Goal: Task Accomplishment & Management: Complete application form

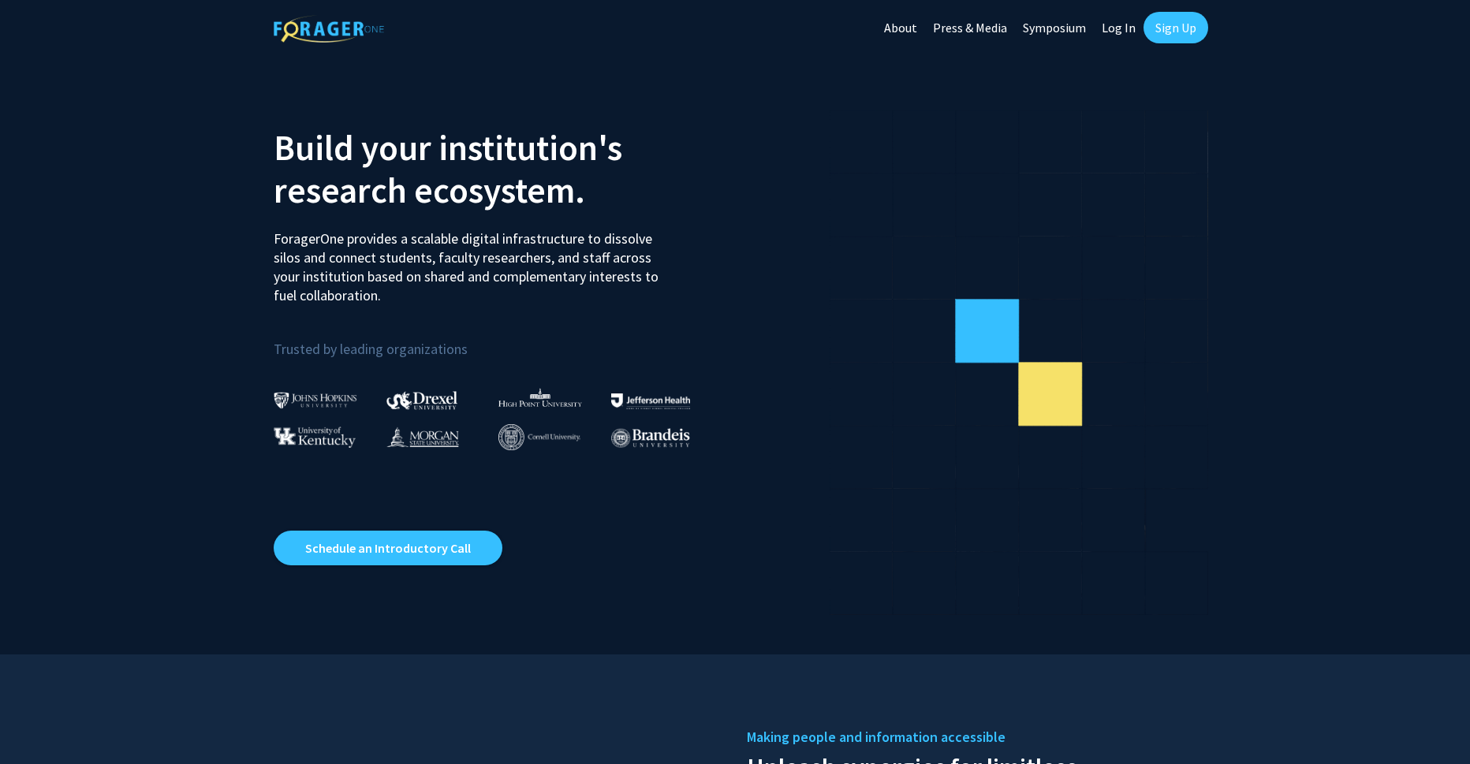
click at [1117, 28] on link "Log In" at bounding box center [1119, 27] width 50 height 55
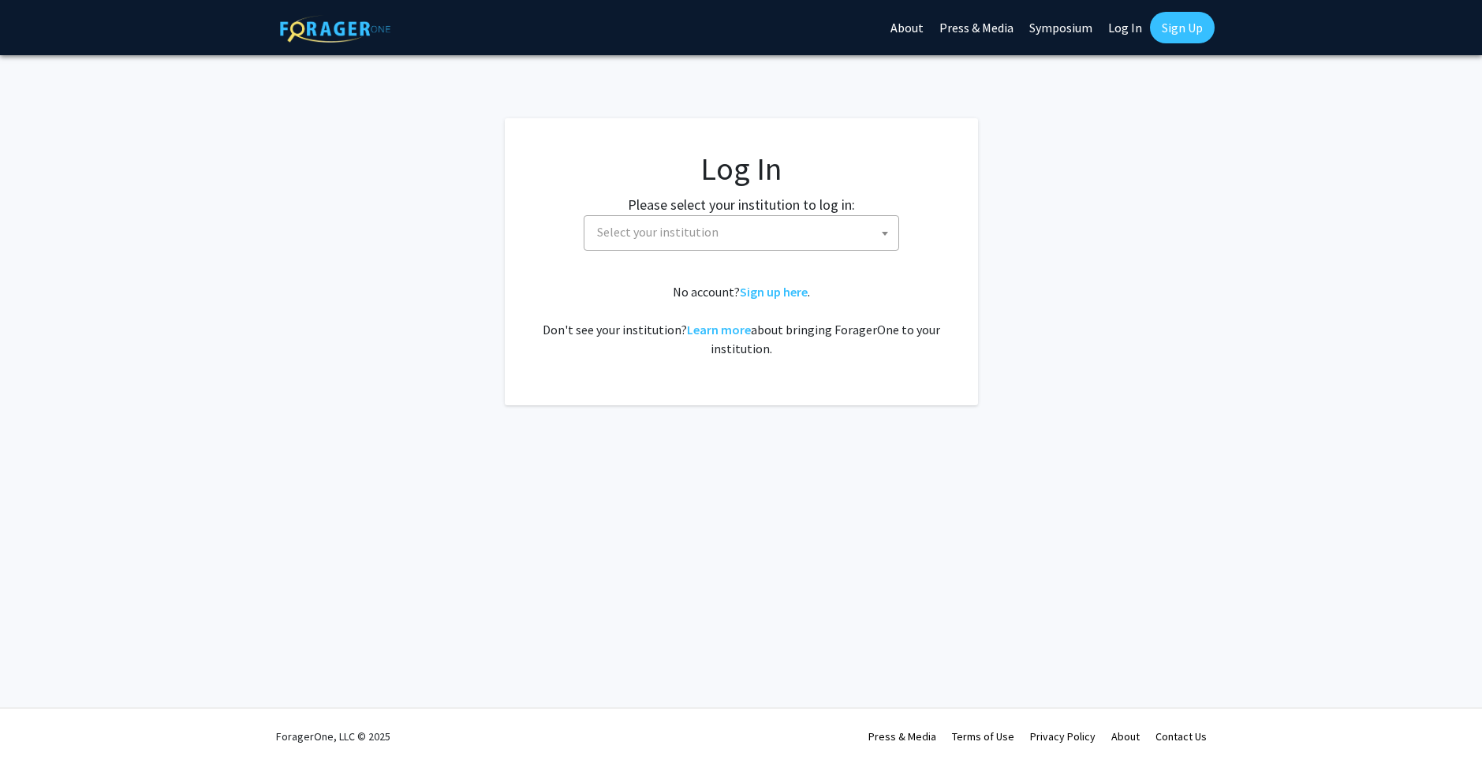
click at [690, 248] on span "Select your institution" at bounding box center [745, 232] width 308 height 32
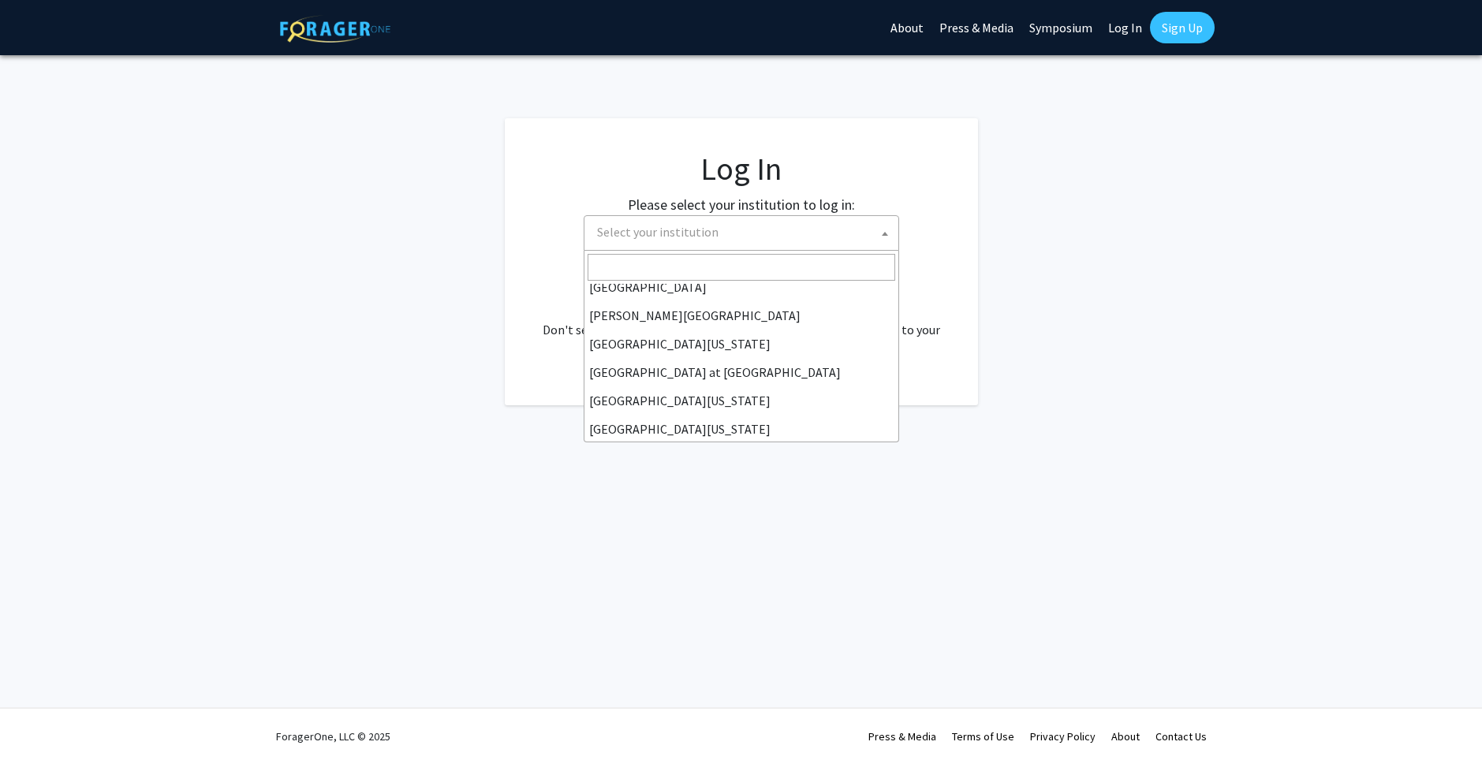
scroll to position [552, 0]
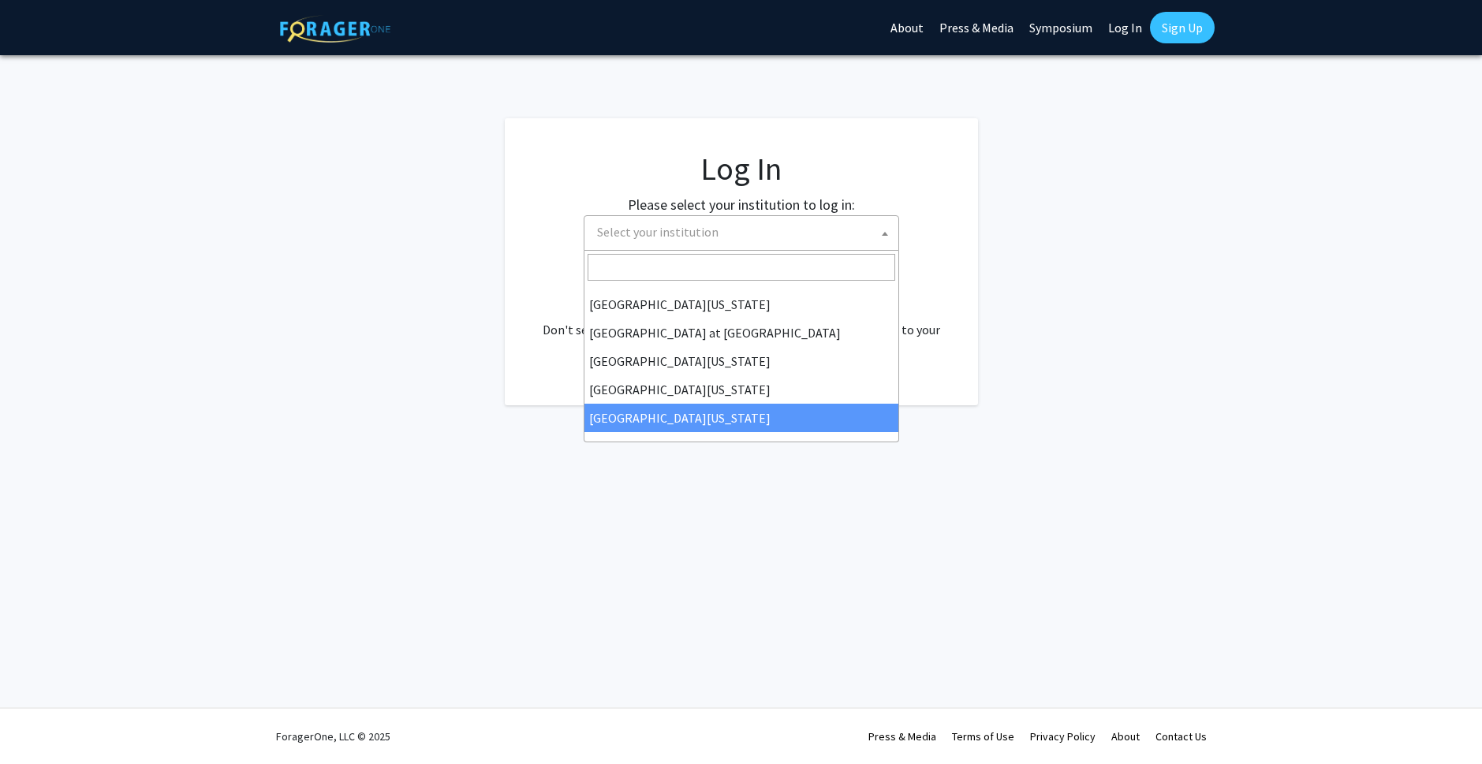
select select "33"
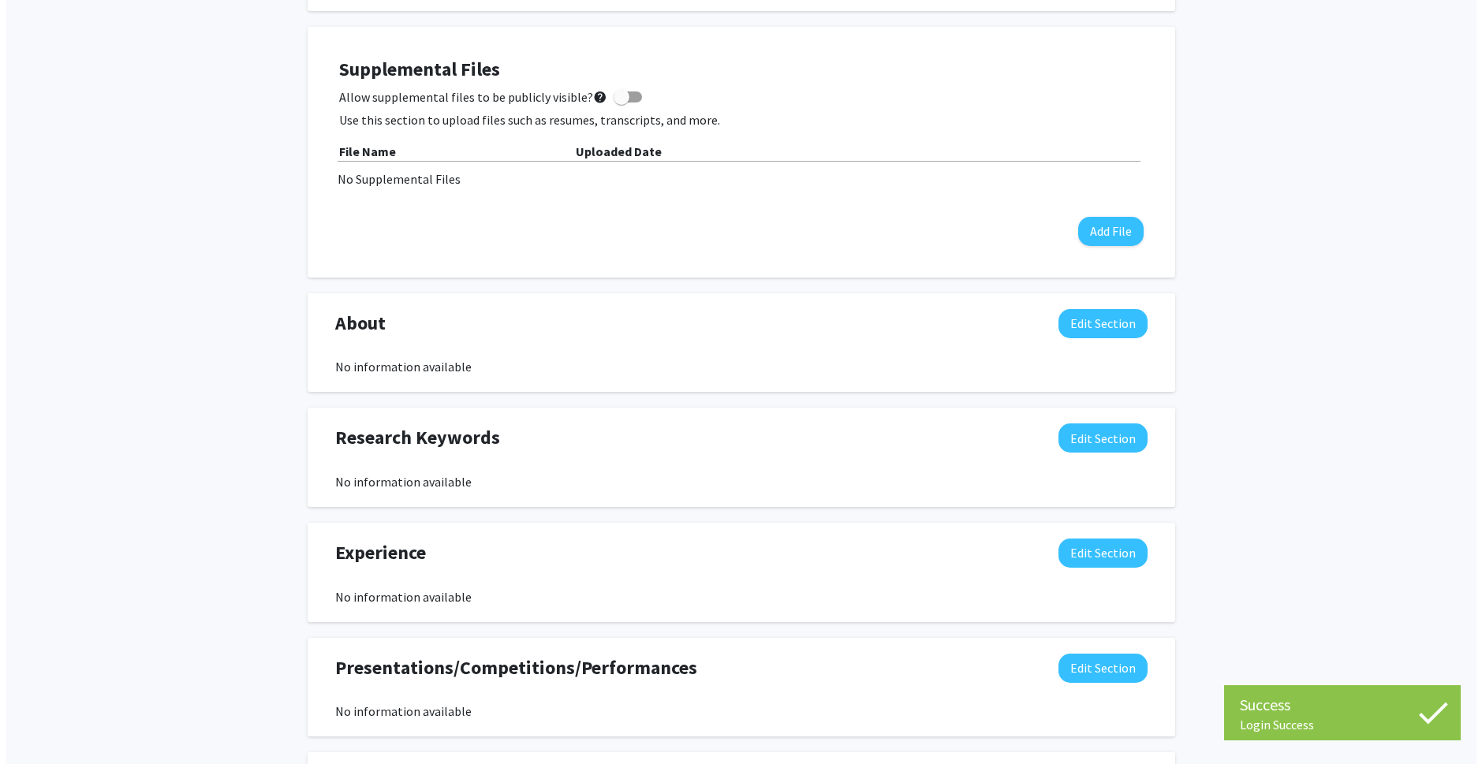
scroll to position [316, 0]
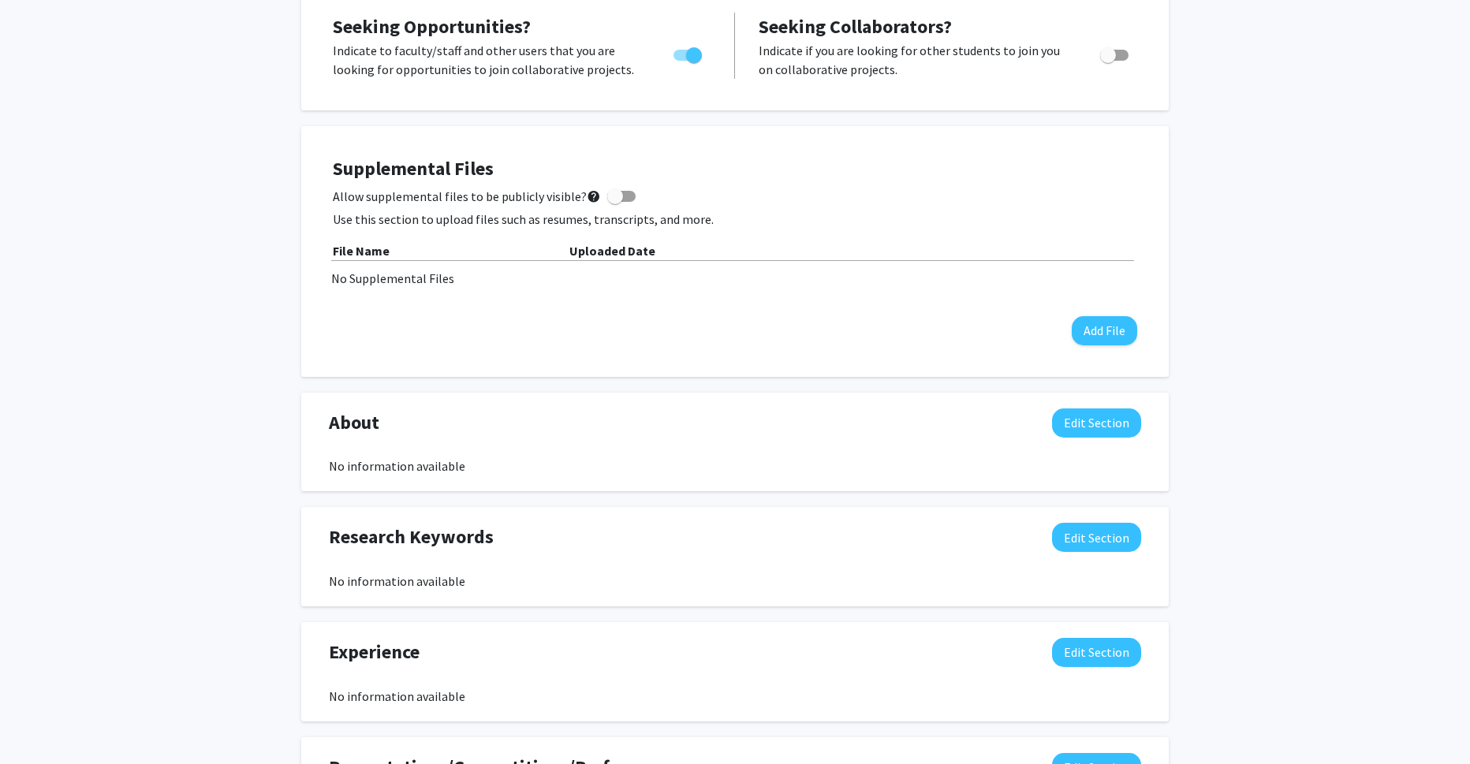
click at [619, 200] on span at bounding box center [621, 196] width 28 height 11
click at [615, 202] on input "Allow supplemental files to be publicly visible? help" at bounding box center [615, 202] width 1 height 1
checkbox input "true"
click at [1104, 331] on button "Add File" at bounding box center [1104, 330] width 65 height 29
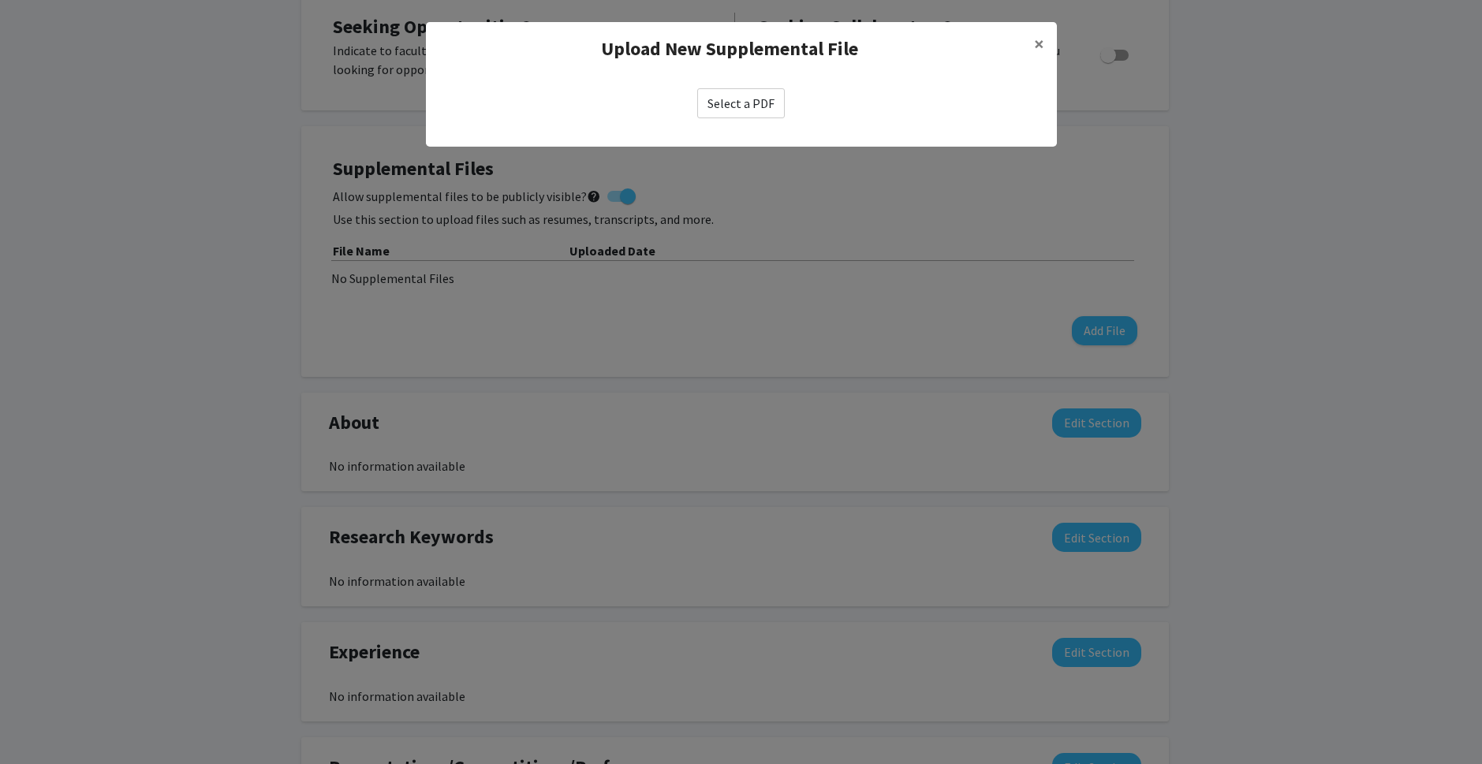
click at [738, 104] on label "Select a PDF" at bounding box center [741, 103] width 88 height 30
click at [0, 0] on input "Select a PDF" at bounding box center [0, 0] width 0 height 0
click at [748, 103] on label "Select a PDF" at bounding box center [741, 103] width 88 height 30
click at [0, 0] on input "Select a PDF" at bounding box center [0, 0] width 0 height 0
click at [744, 103] on label "Select a PDF" at bounding box center [741, 103] width 88 height 30
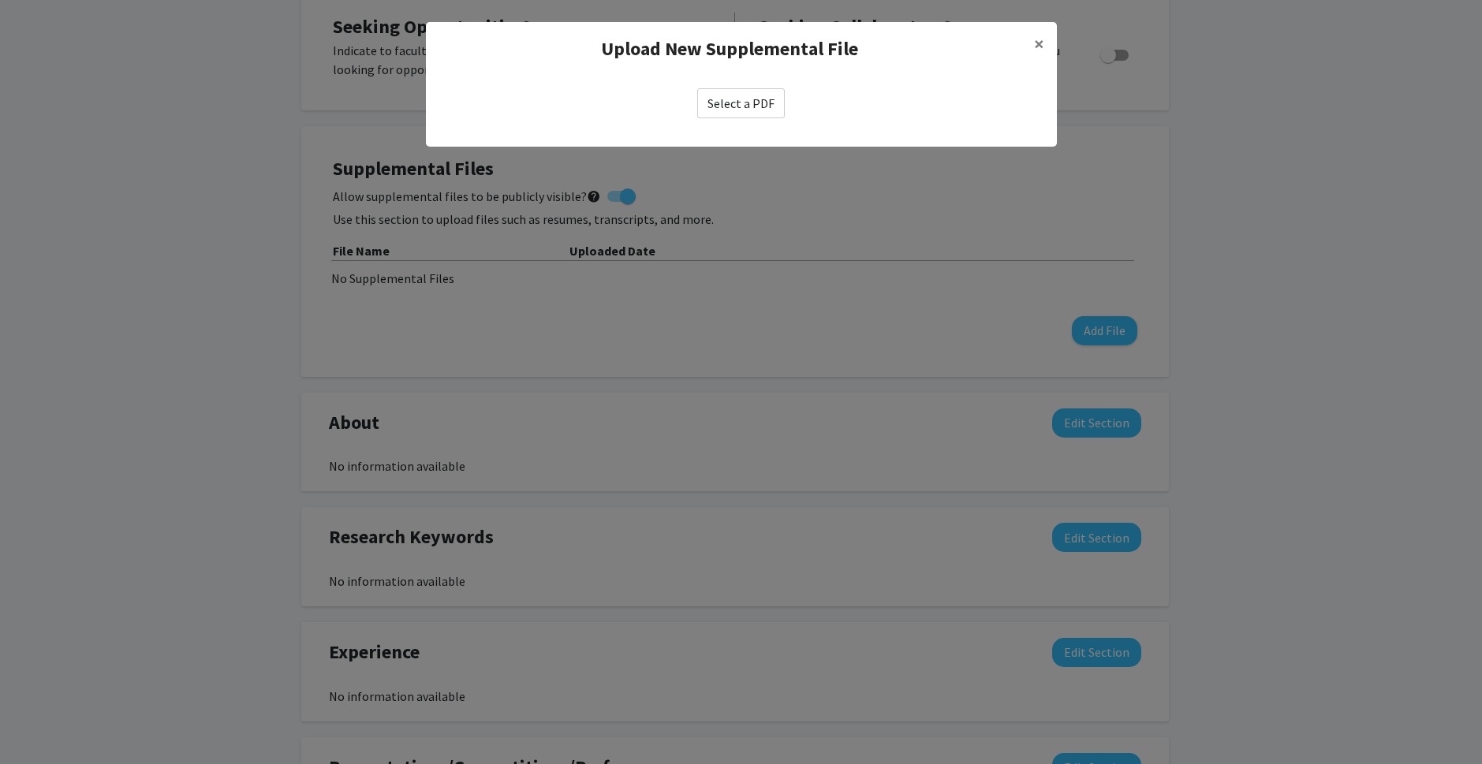
click at [0, 0] on input "Select a PDF" at bounding box center [0, 0] width 0 height 0
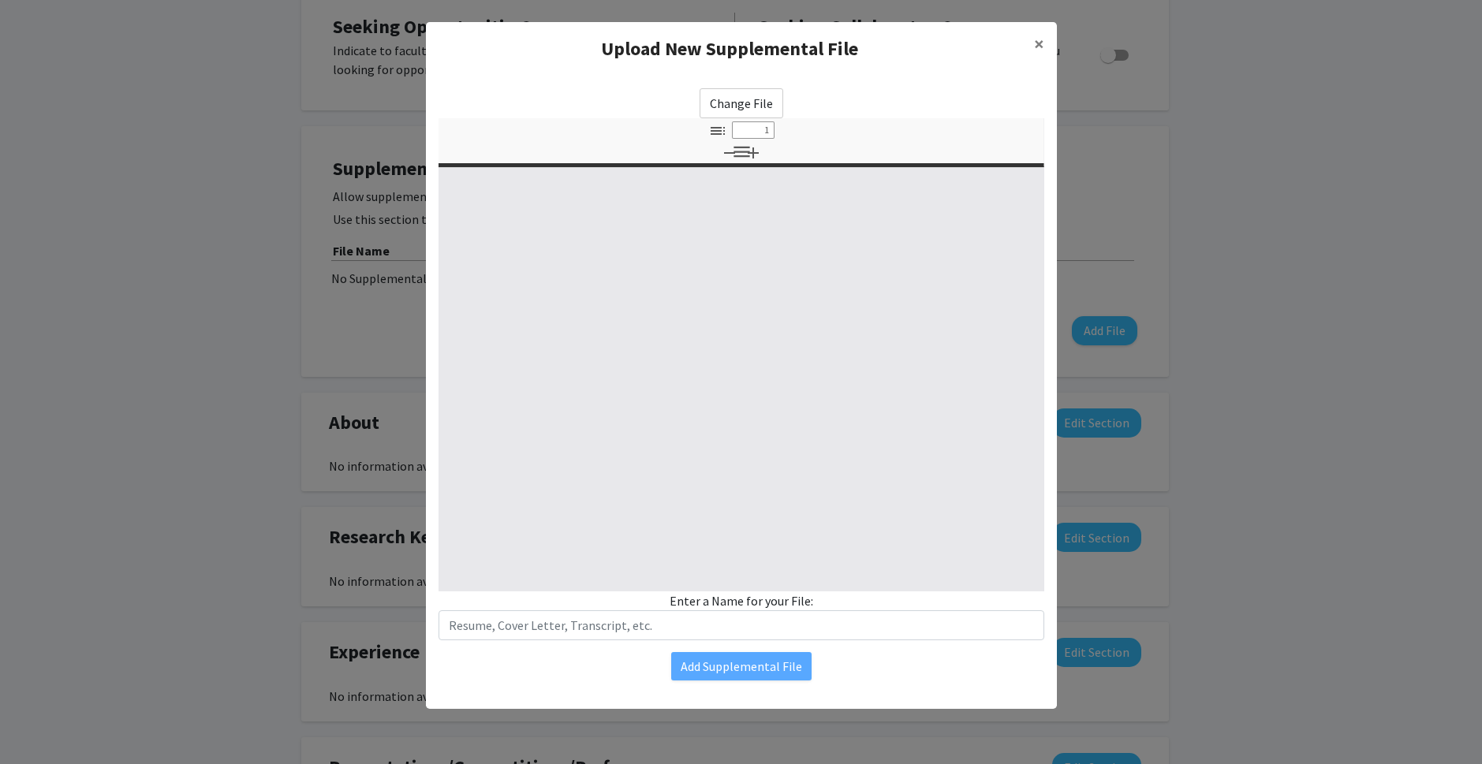
select select "custom"
type input "0"
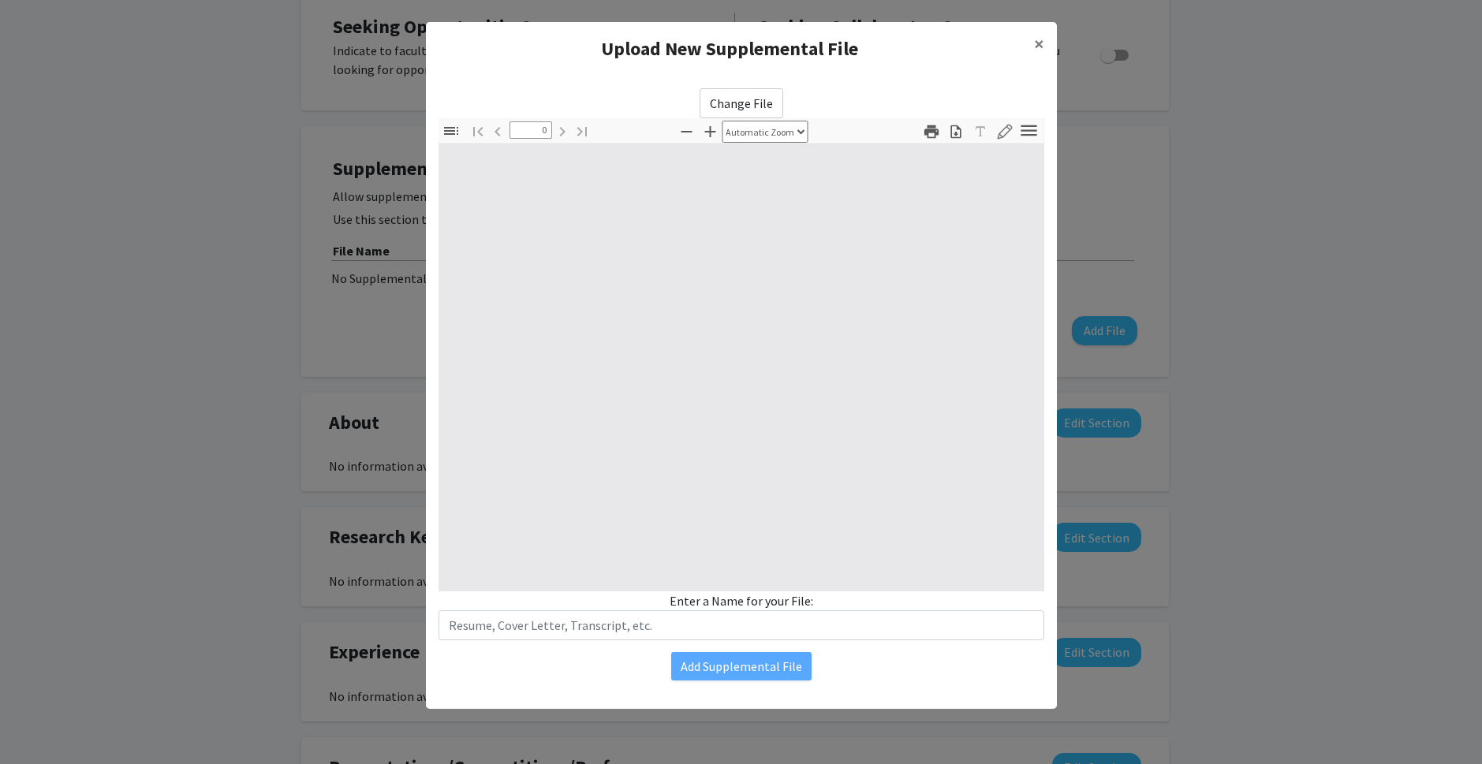
select select "custom"
type input "1"
select select "auto"
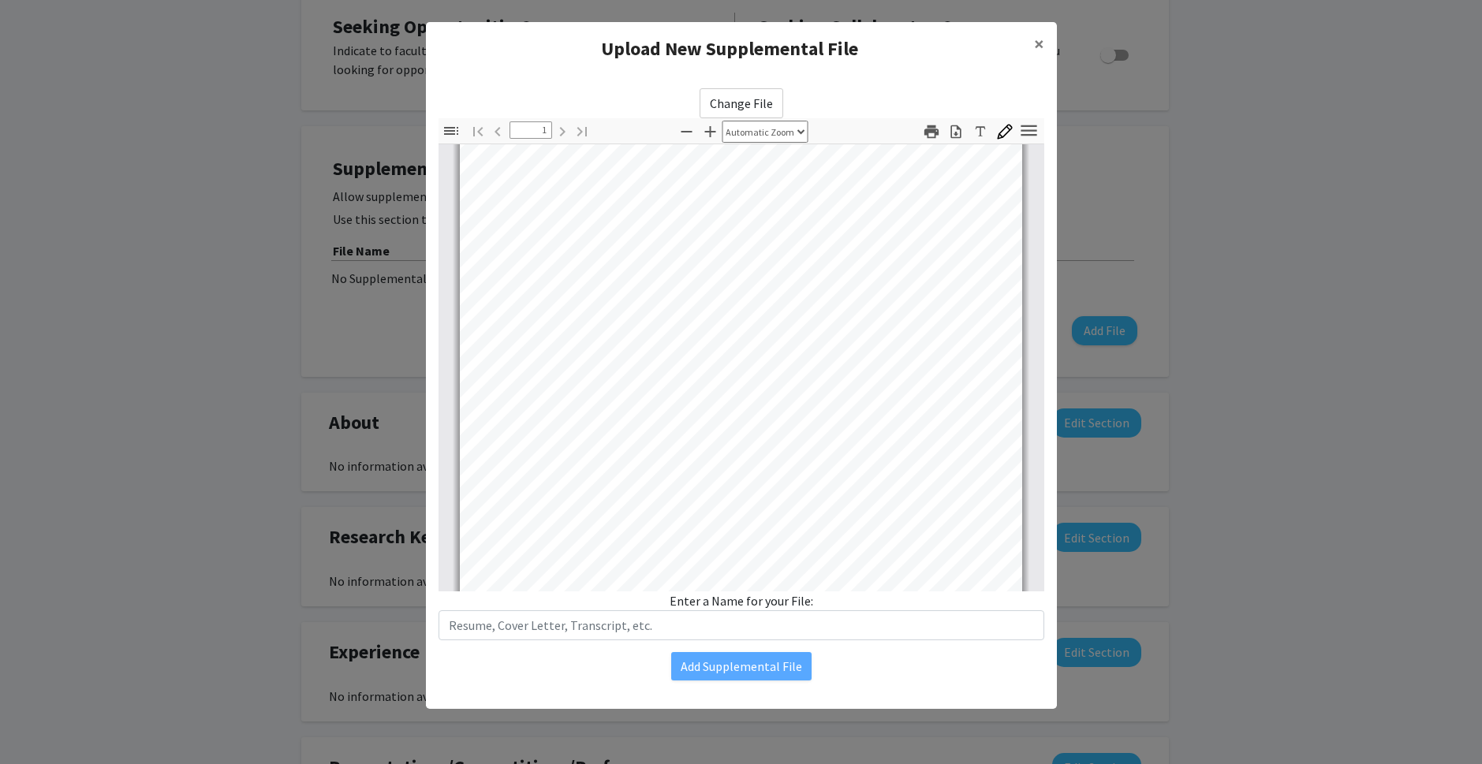
scroll to position [296, 0]
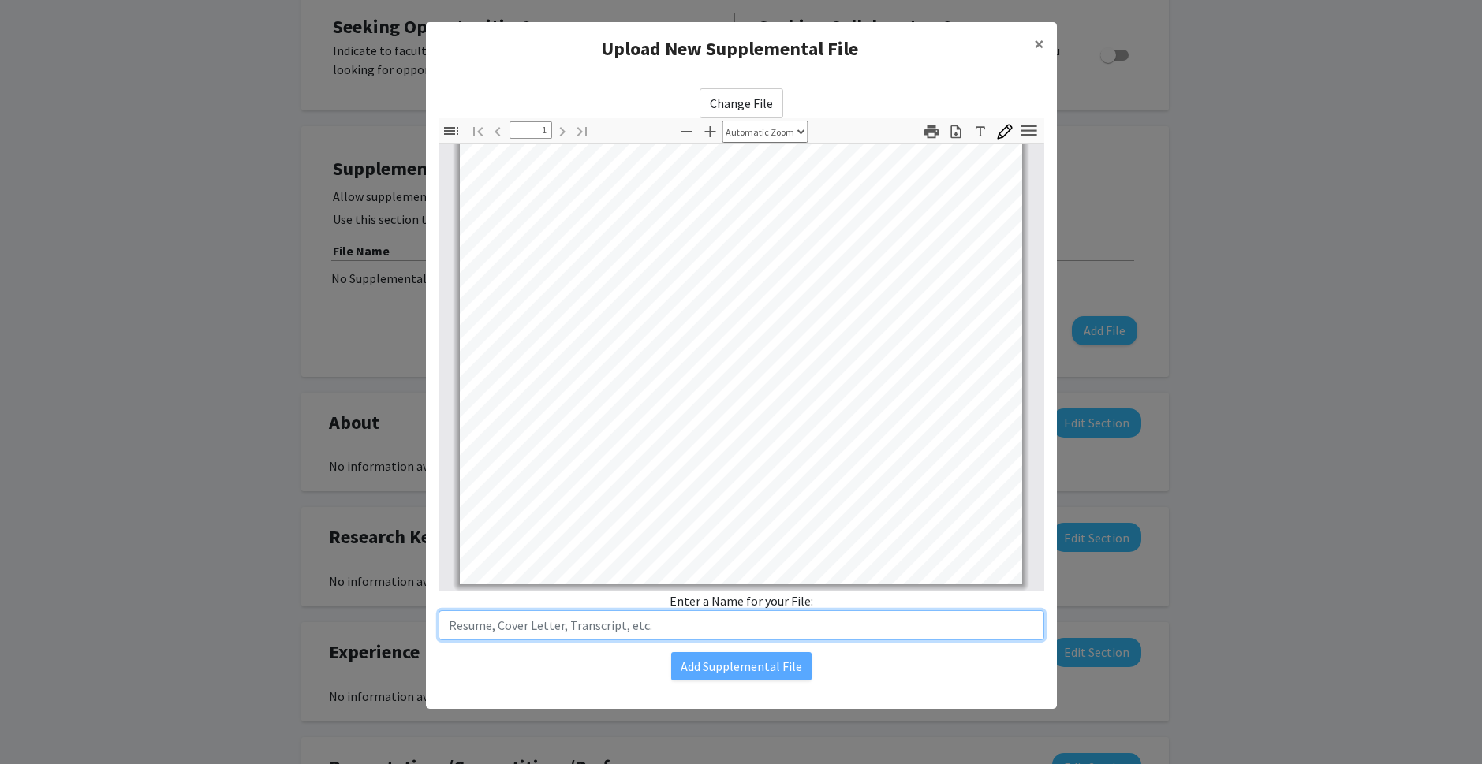
click at [596, 623] on input "text" at bounding box center [742, 626] width 606 height 30
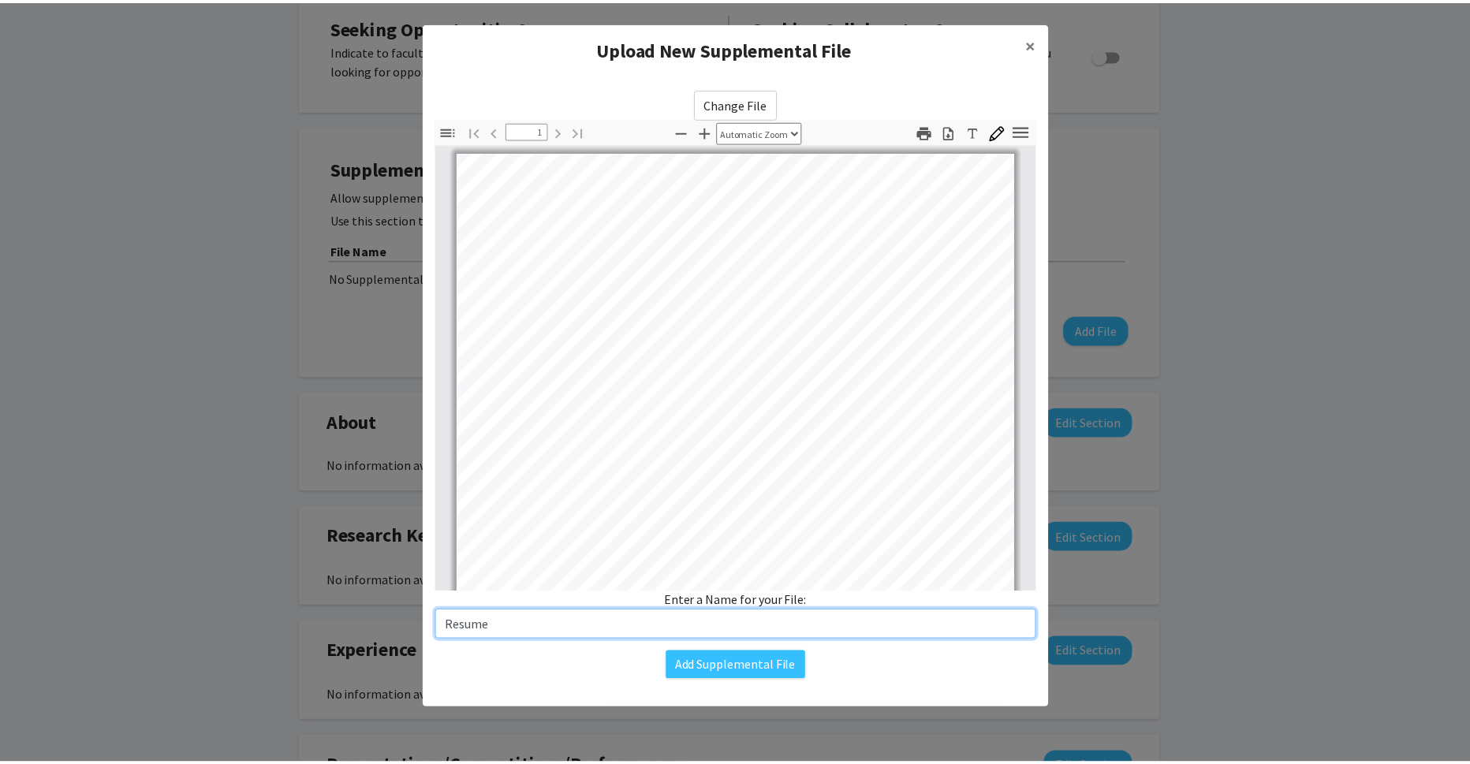
scroll to position [0, 0]
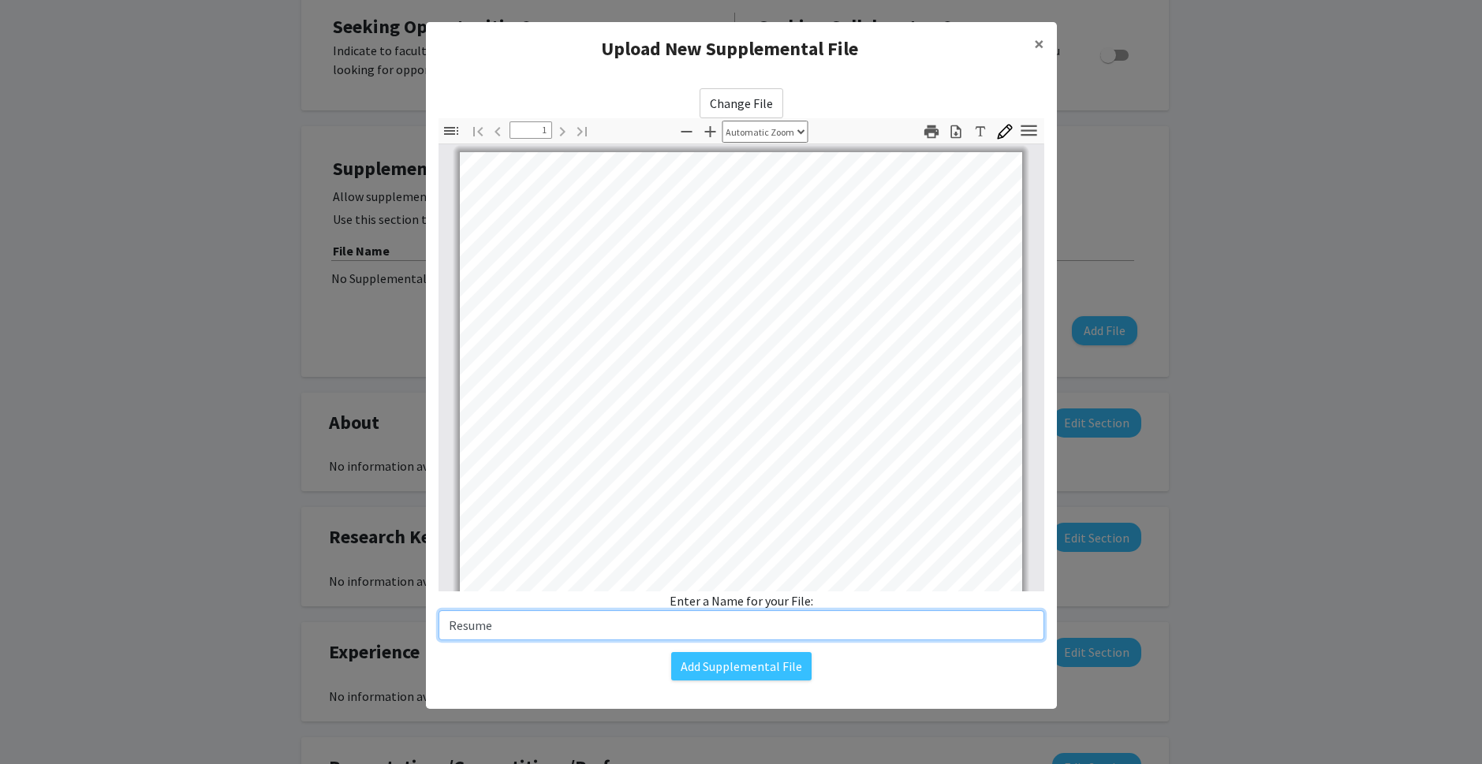
type input "Resume"
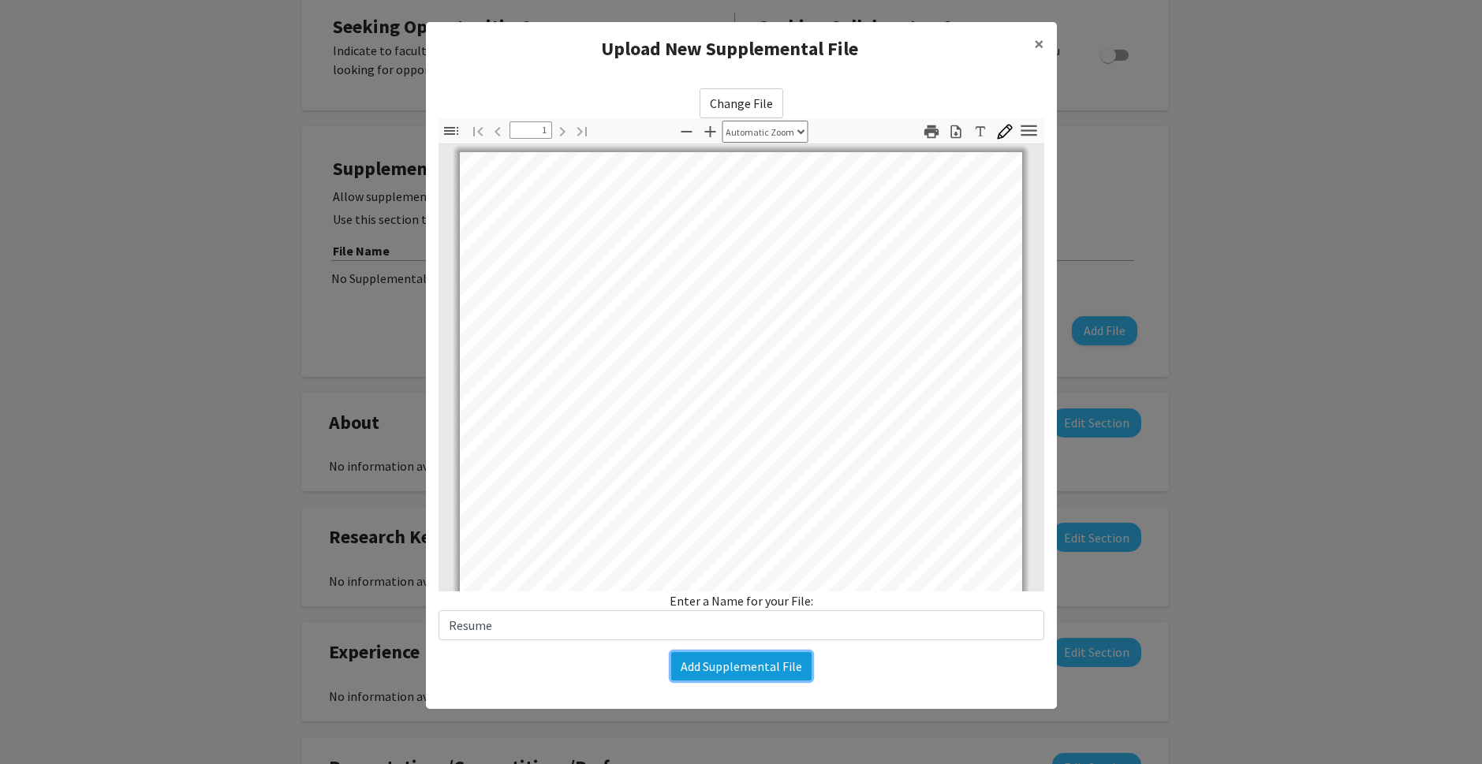
click at [744, 667] on button "Add Supplemental File" at bounding box center [741, 666] width 140 height 28
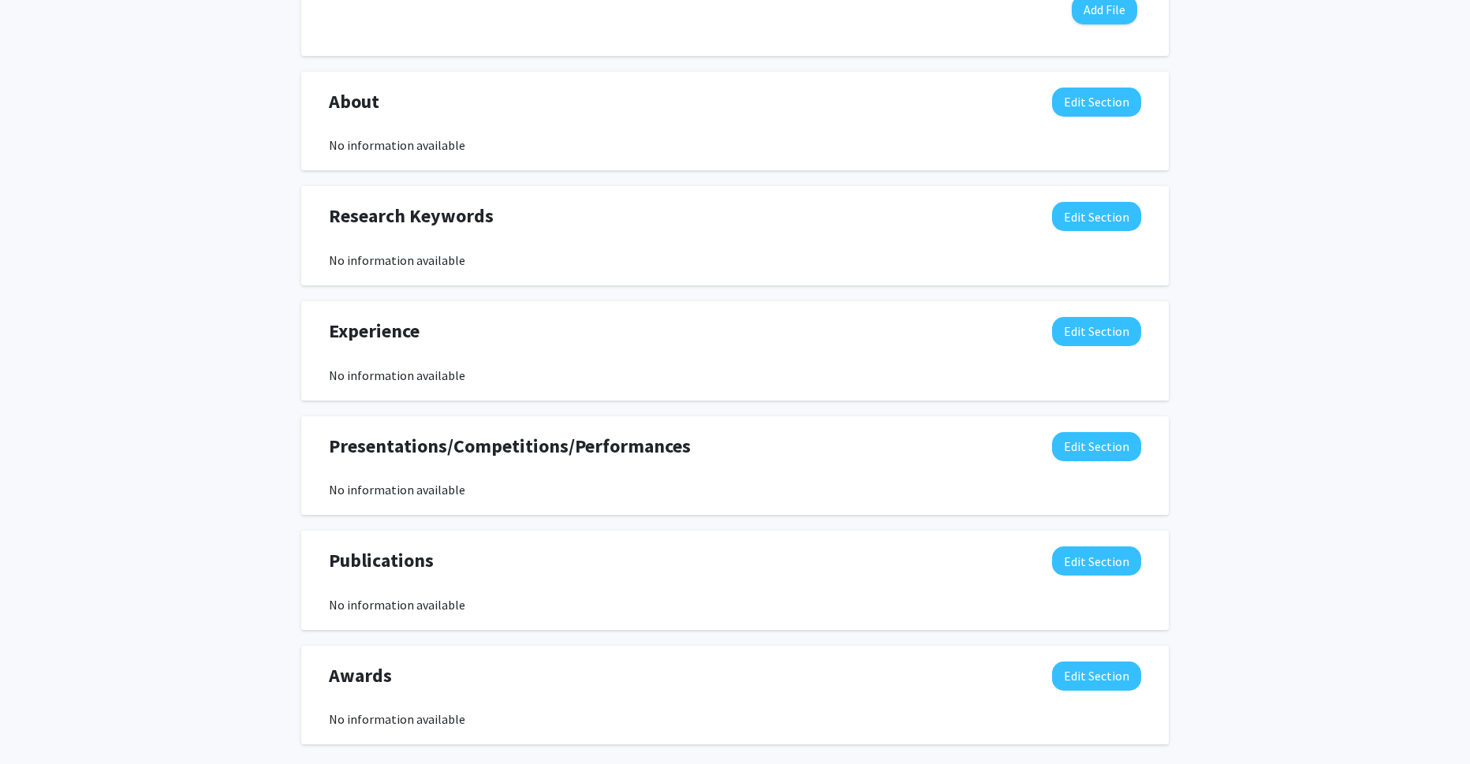
scroll to position [742, 0]
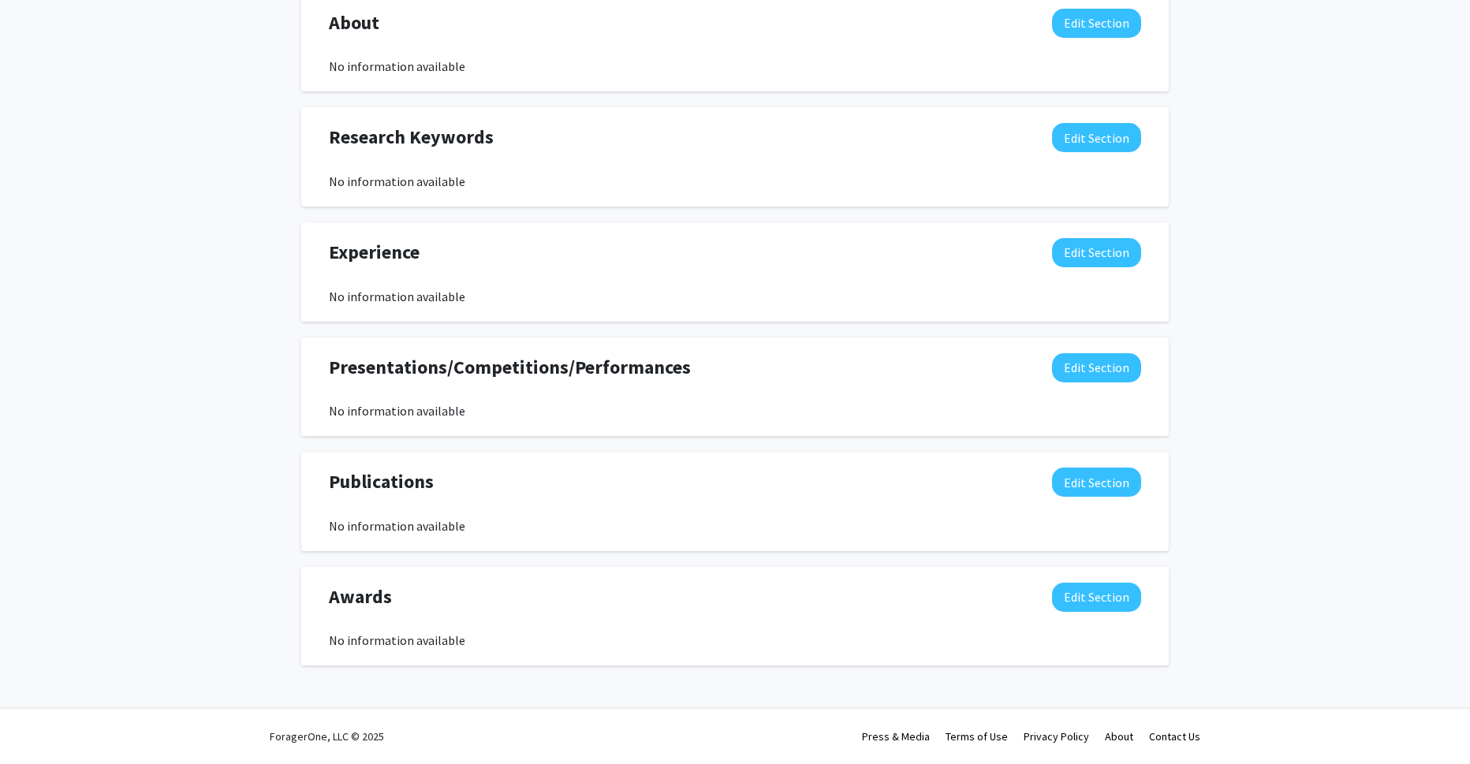
click at [650, 297] on div "No information available" at bounding box center [735, 296] width 813 height 19
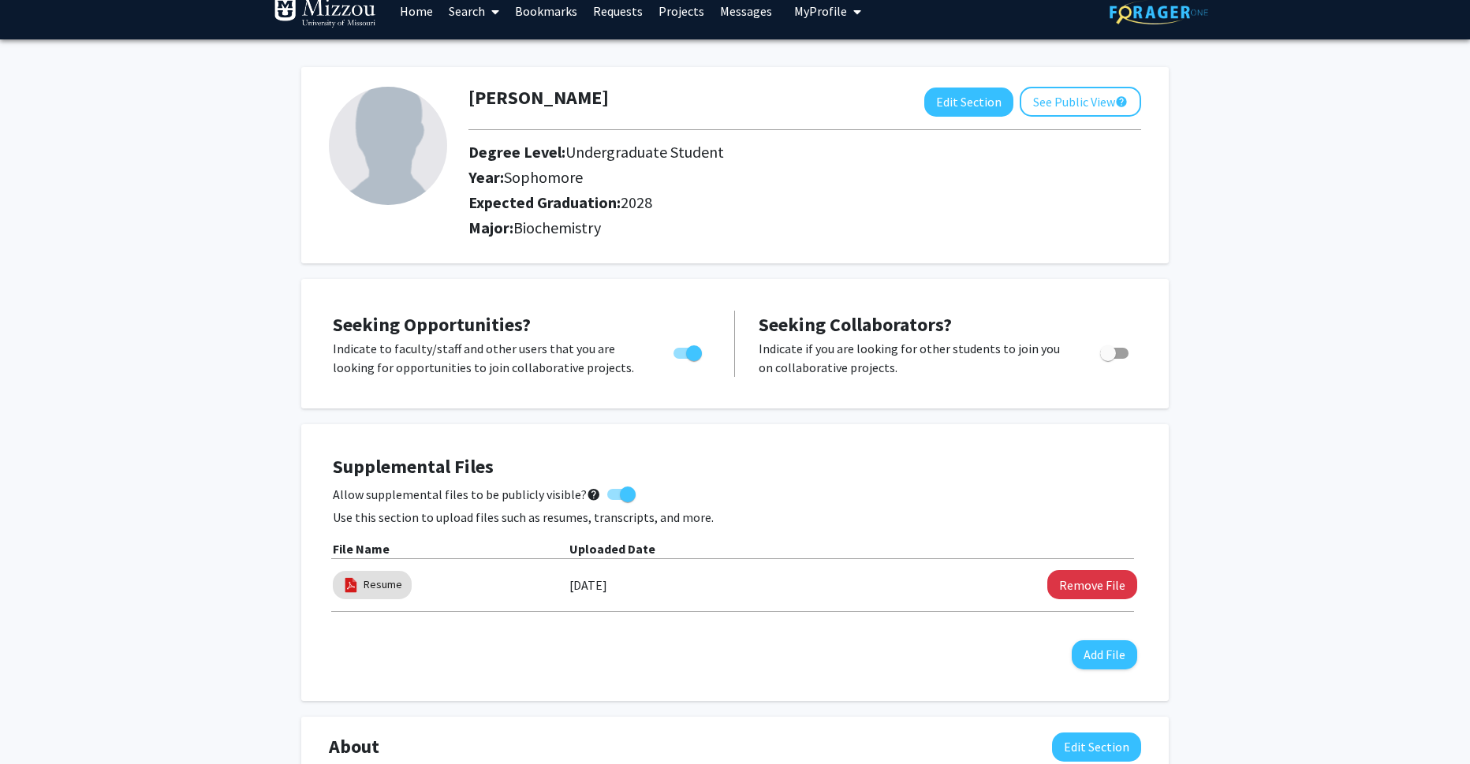
scroll to position [0, 0]
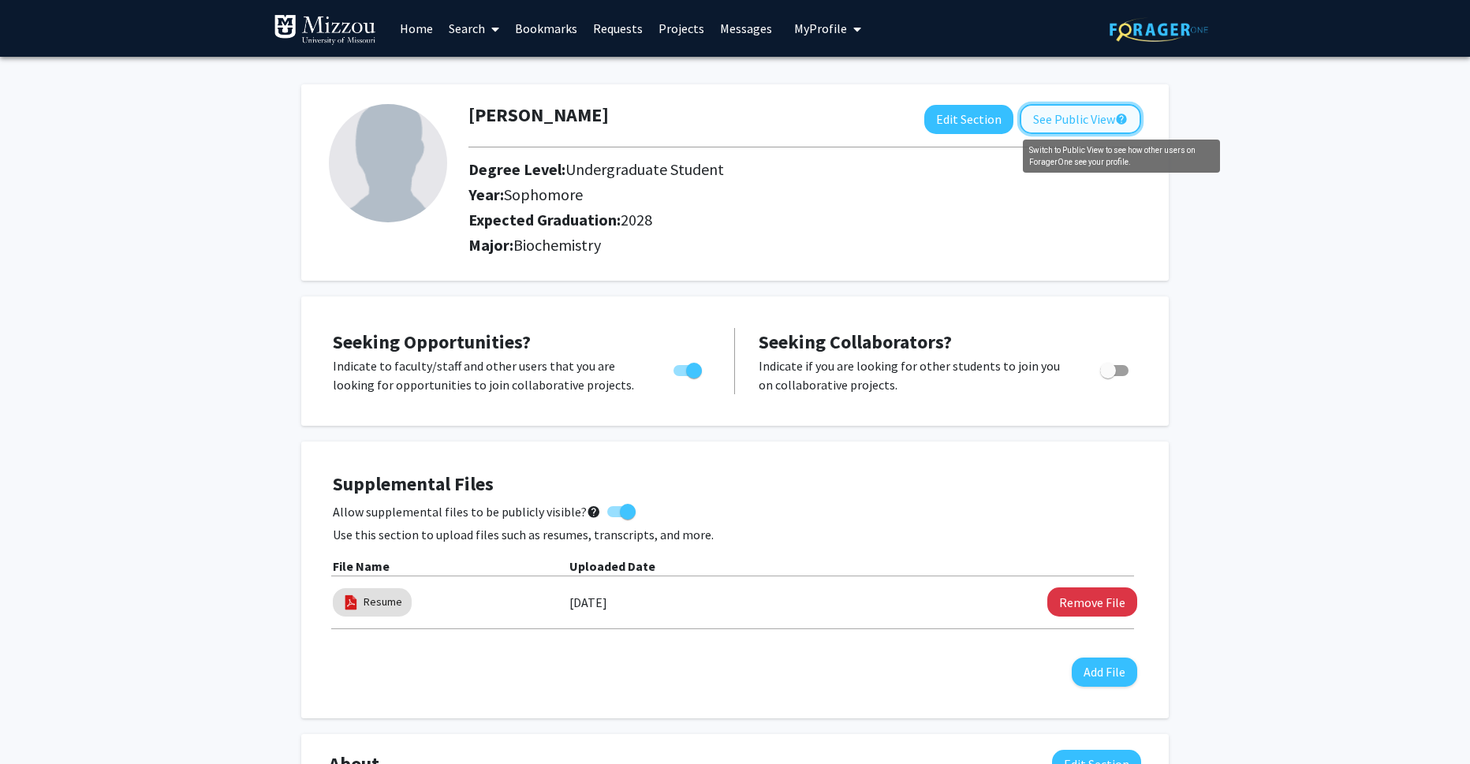
click at [1117, 115] on mat-icon "help" at bounding box center [1121, 119] width 13 height 19
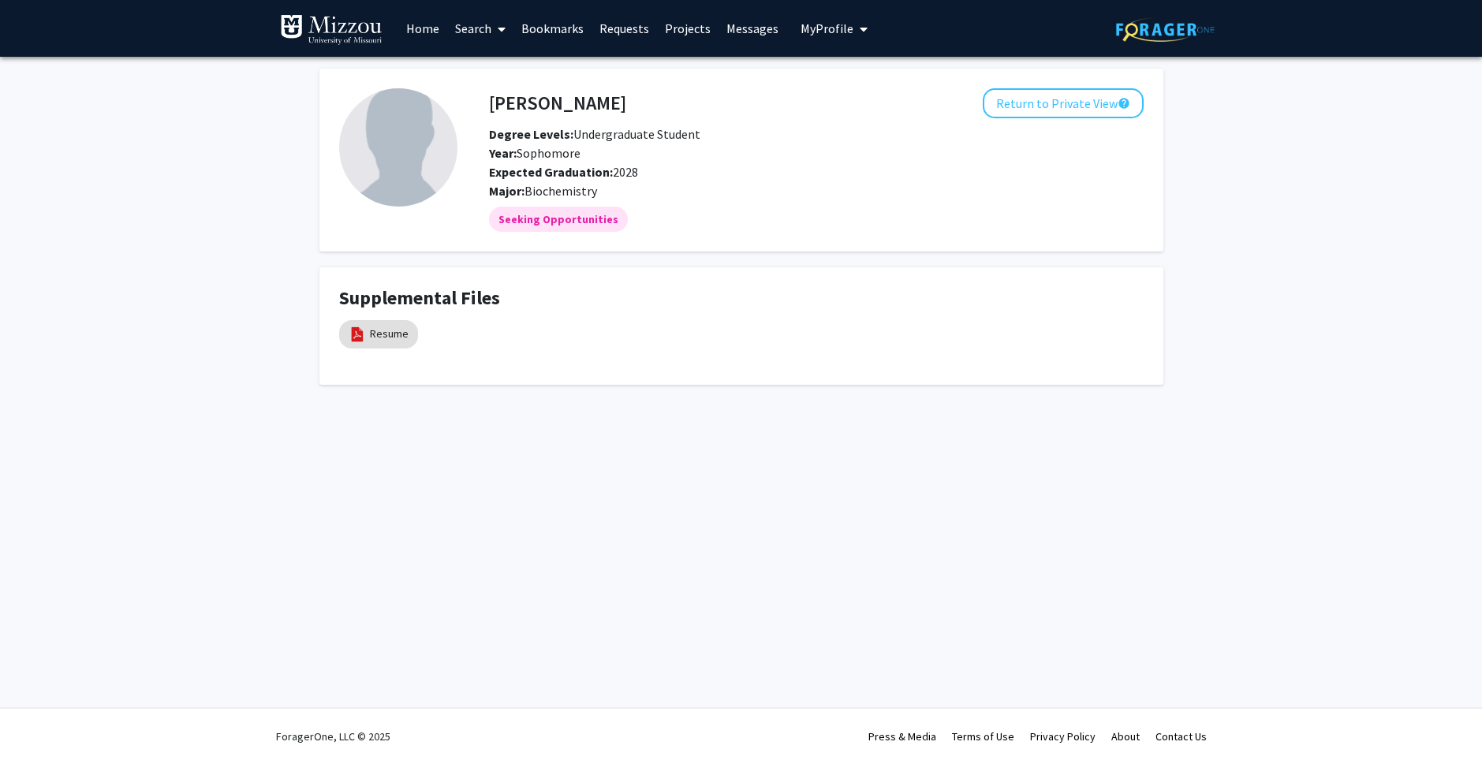
click at [394, 169] on img at bounding box center [398, 147] width 118 height 118
click at [548, 35] on link "Bookmarks" at bounding box center [553, 28] width 78 height 55
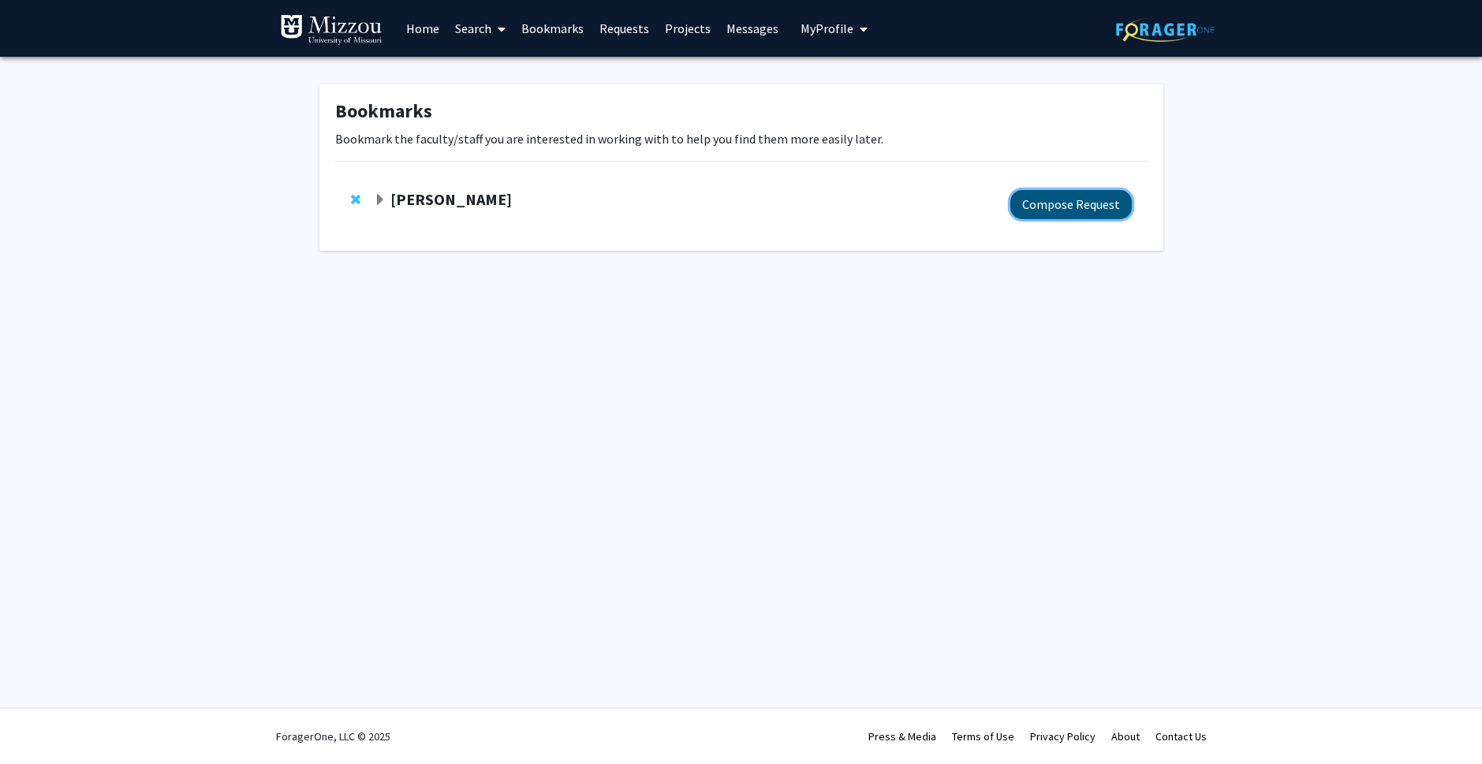
click at [1037, 209] on button "Compose Request" at bounding box center [1071, 204] width 121 height 29
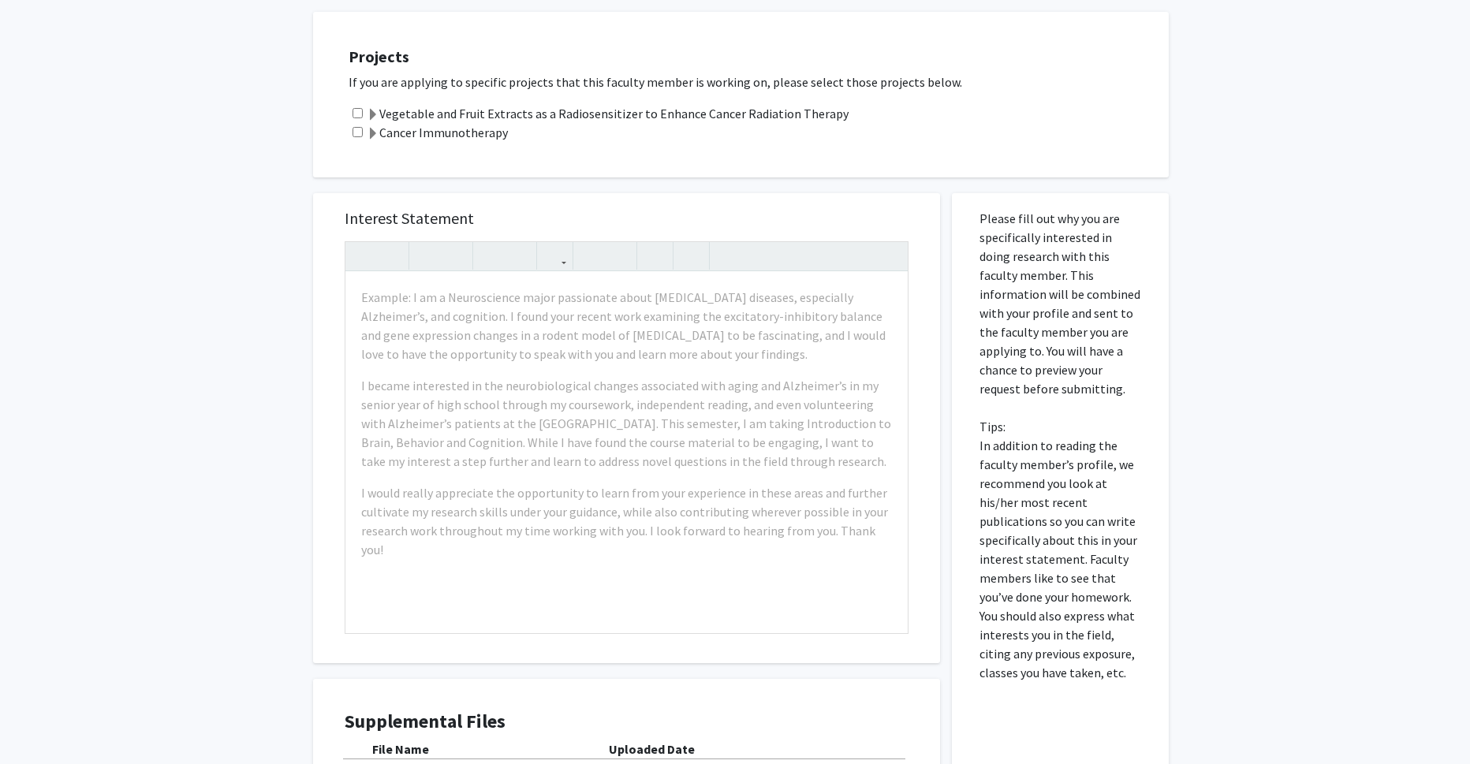
scroll to position [337, 0]
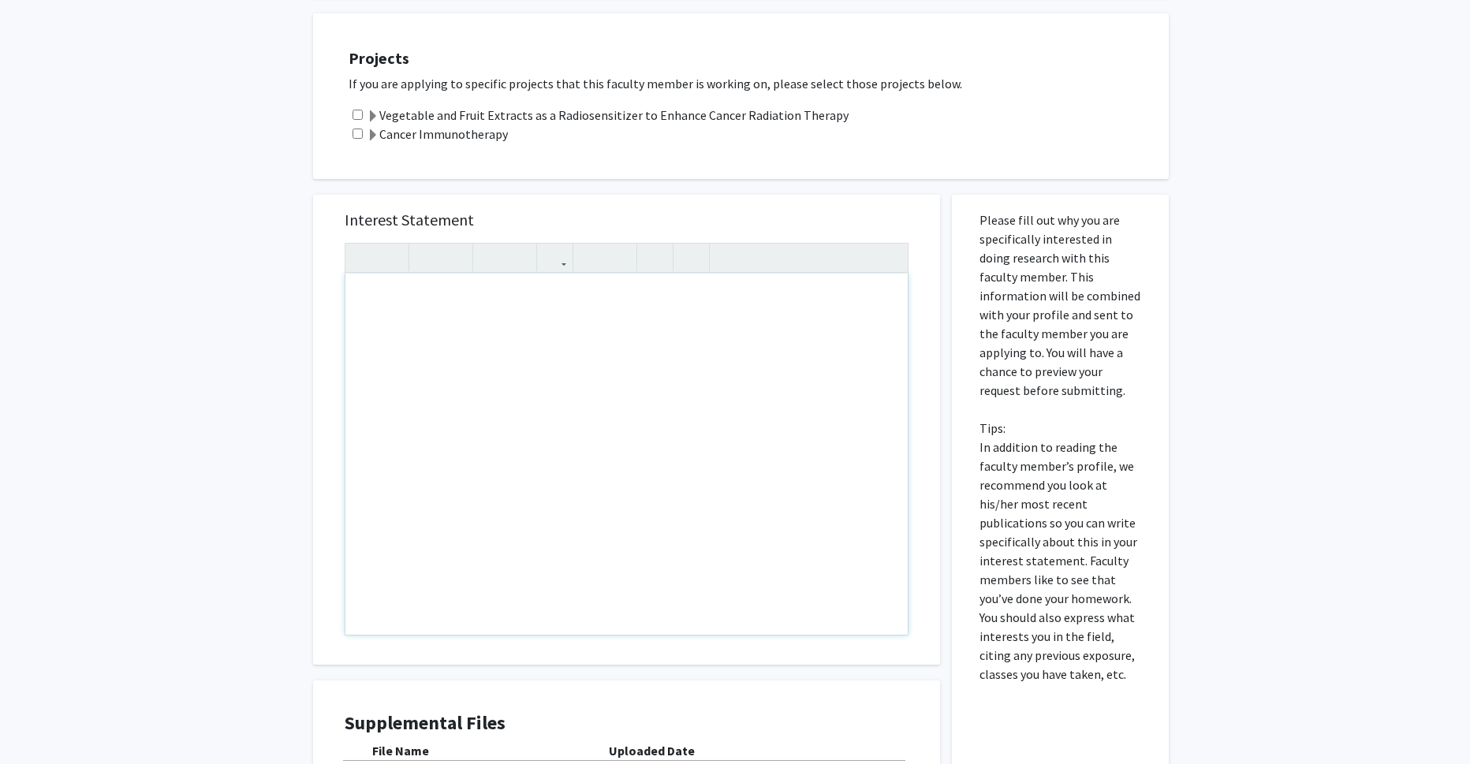
click at [536, 339] on div "Note to users with screen readers: Please press Alt+0 or Option+0 to deactivate…" at bounding box center [627, 454] width 562 height 361
click at [618, 304] on div "I am biochemistry major and I want to be an oncolijist" at bounding box center [627, 454] width 562 height 361
type textarea "I am biochemistry major and I want to be an oncologist. Youre"
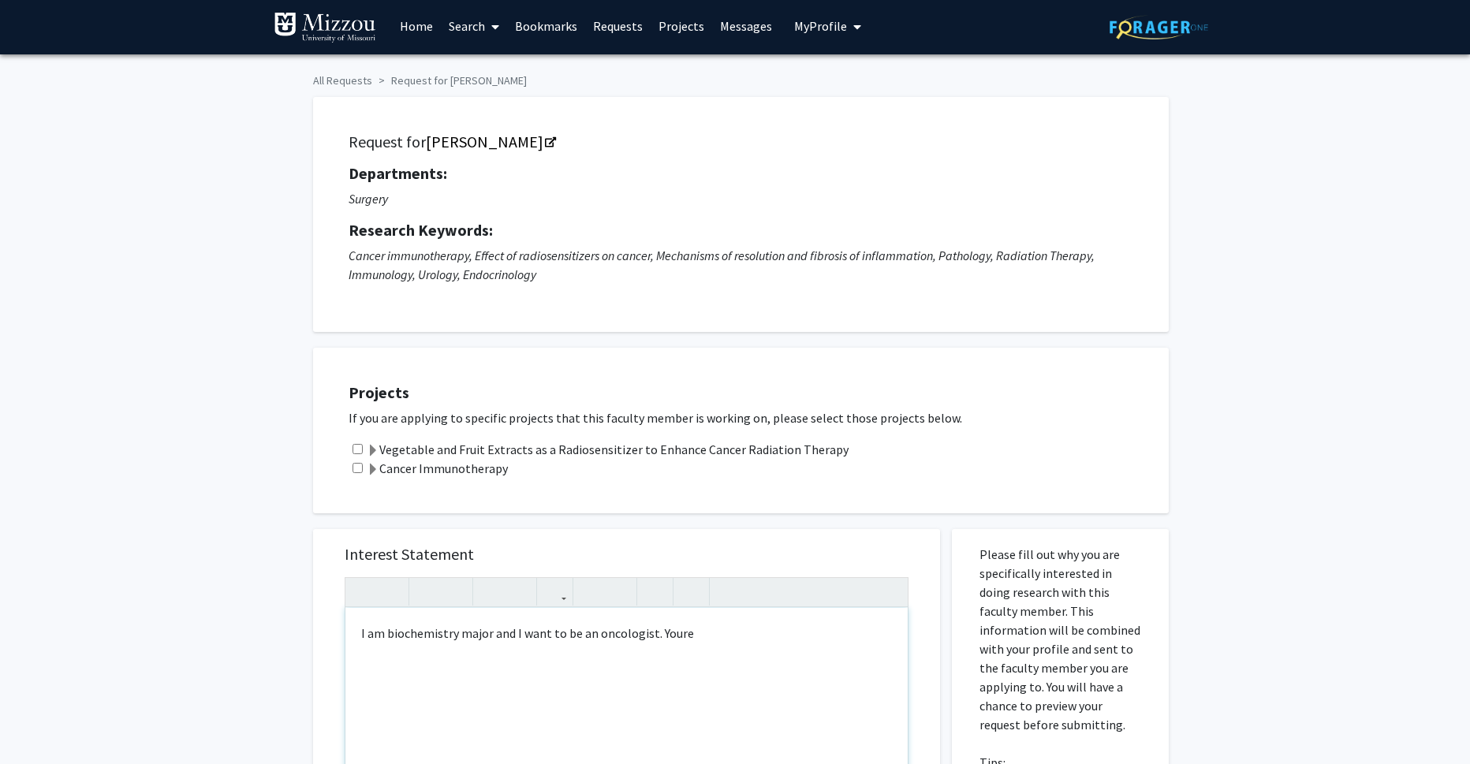
scroll to position [0, 0]
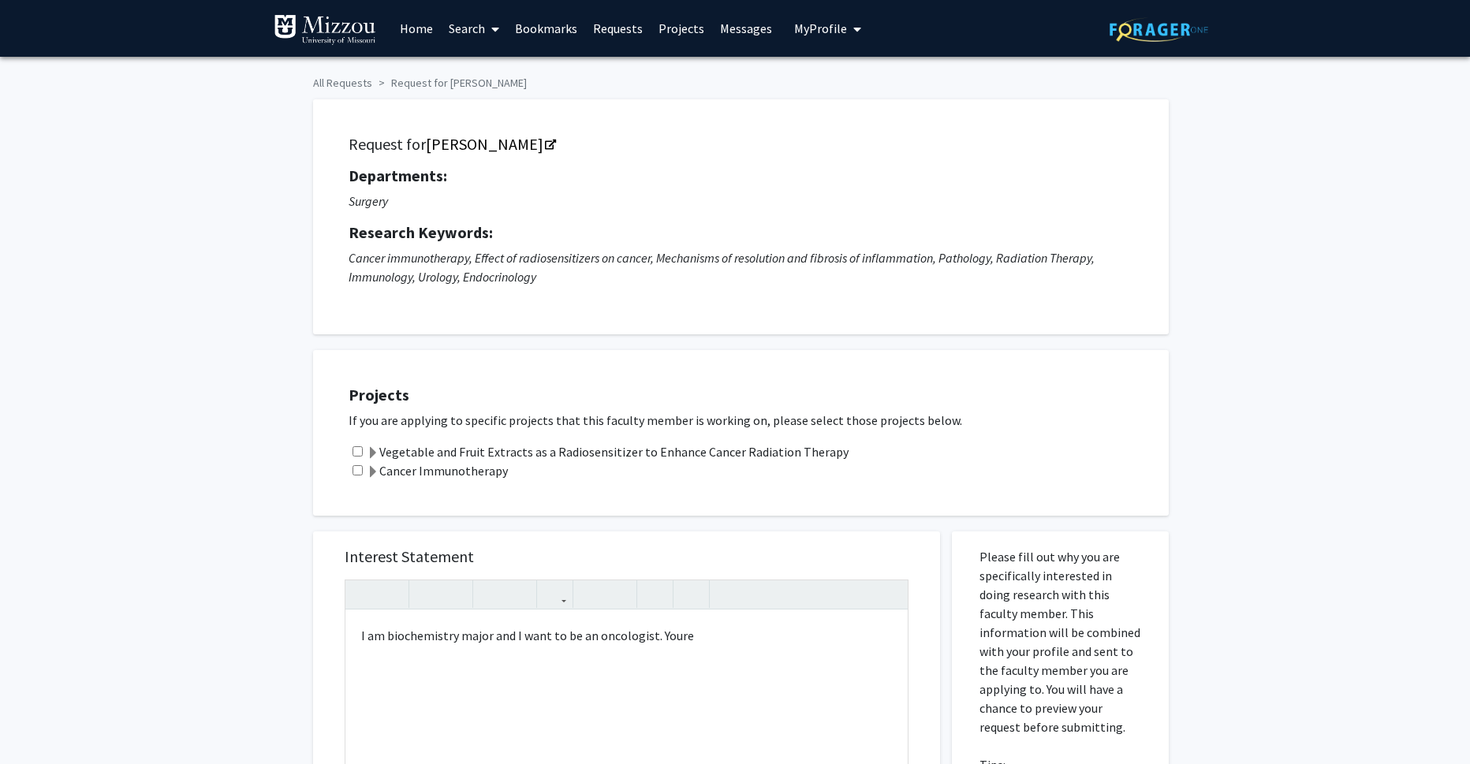
click at [454, 474] on label "Cancer Immunotherapy" at bounding box center [437, 470] width 141 height 19
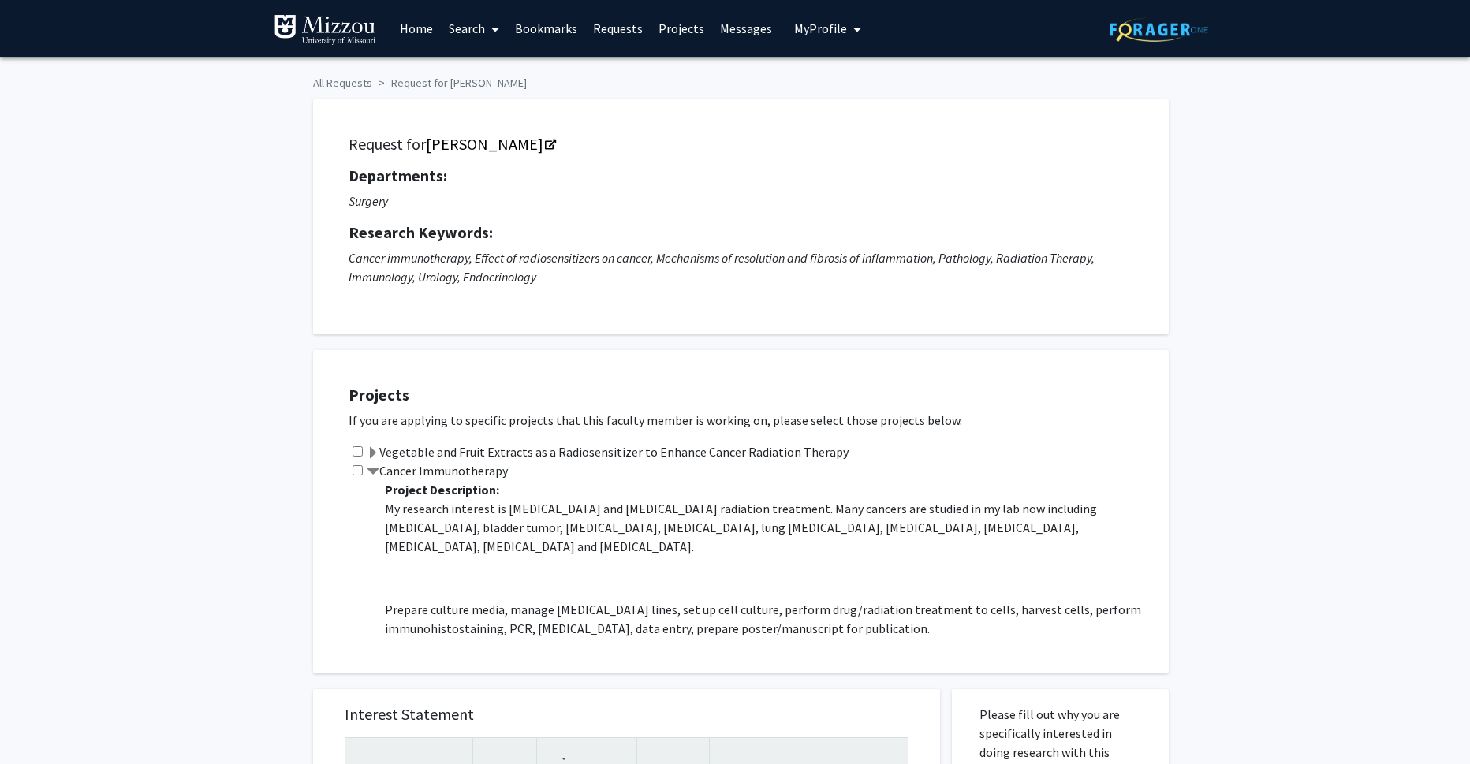
click at [417, 448] on label "Vegetable and Fruit Extracts as a Radiosensitizer to Enhance Cancer Radiation T…" at bounding box center [608, 452] width 482 height 19
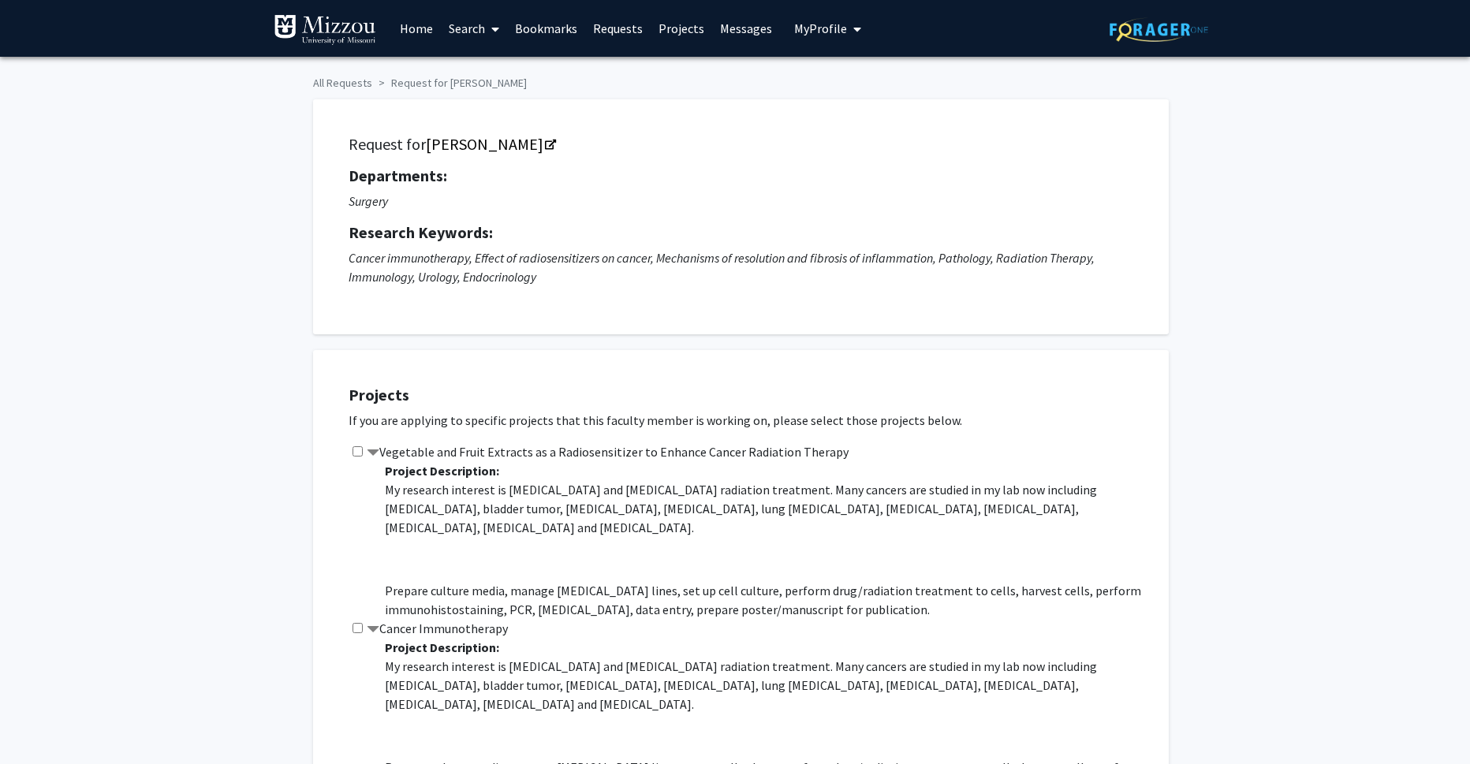
drag, startPoint x: 426, startPoint y: 448, endPoint x: 428, endPoint y: 461, distance: 12.7
click at [426, 450] on label "Vegetable and Fruit Extracts as a Radiosensitizer to Enhance Cancer Radiation T…" at bounding box center [608, 452] width 482 height 19
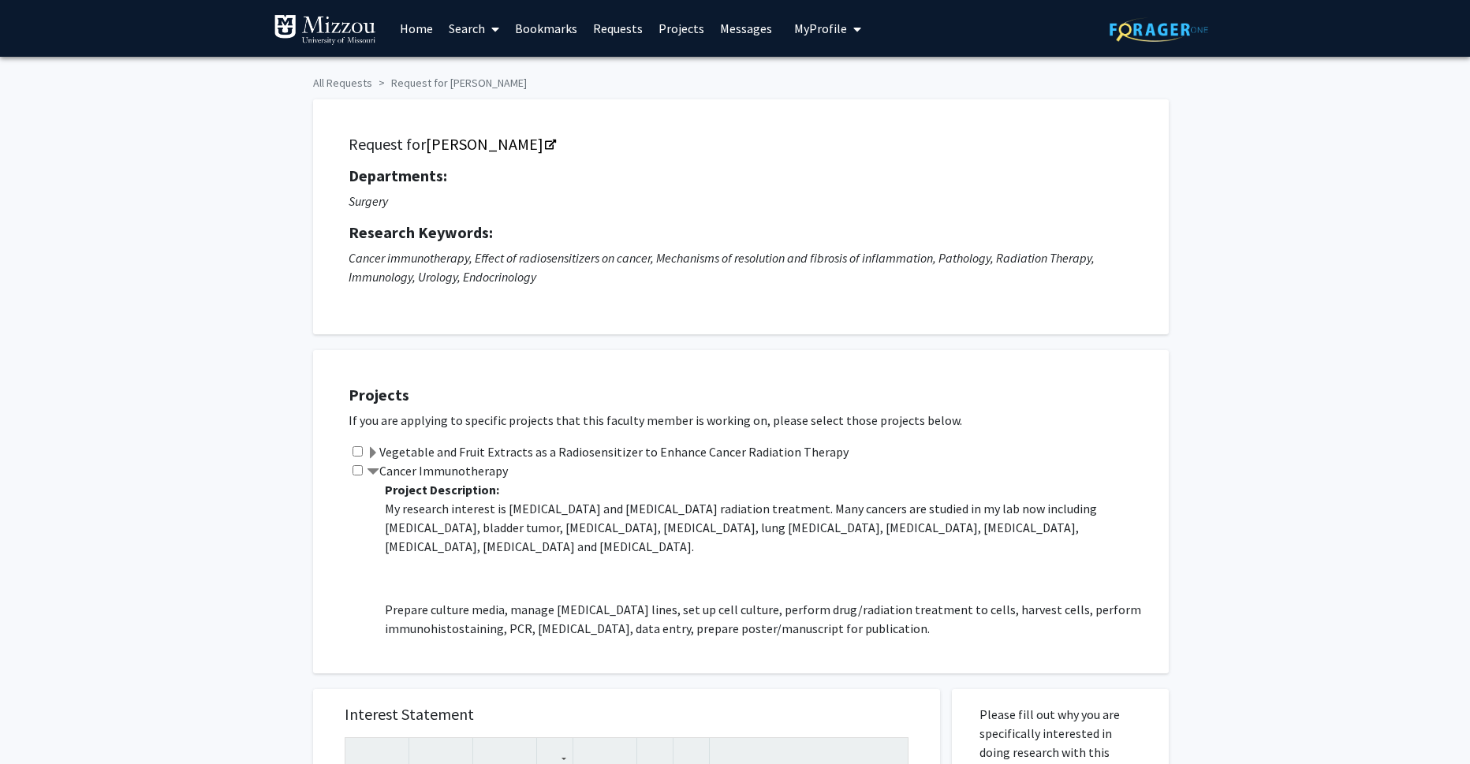
click at [397, 470] on label "Cancer Immunotherapy" at bounding box center [437, 470] width 141 height 19
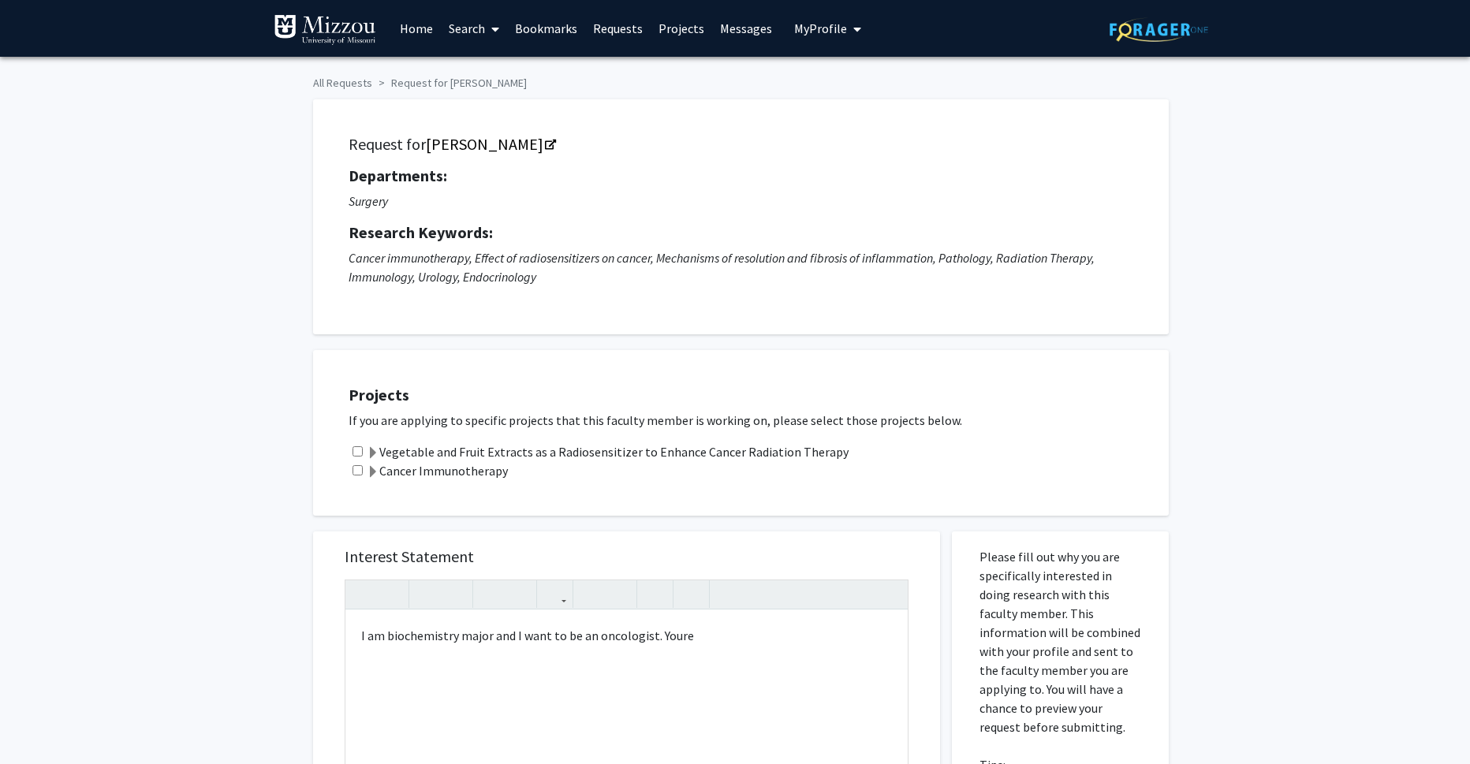
click at [359, 461] on div "Vegetable and Fruit Extracts as a Radiosensitizer to Enhance Cancer Radiation T…" at bounding box center [751, 452] width 805 height 19
click at [360, 467] on input "checkbox" at bounding box center [358, 470] width 10 height 10
checkbox input "true"
click at [355, 450] on input "checkbox" at bounding box center [358, 452] width 10 height 10
checkbox input "true"
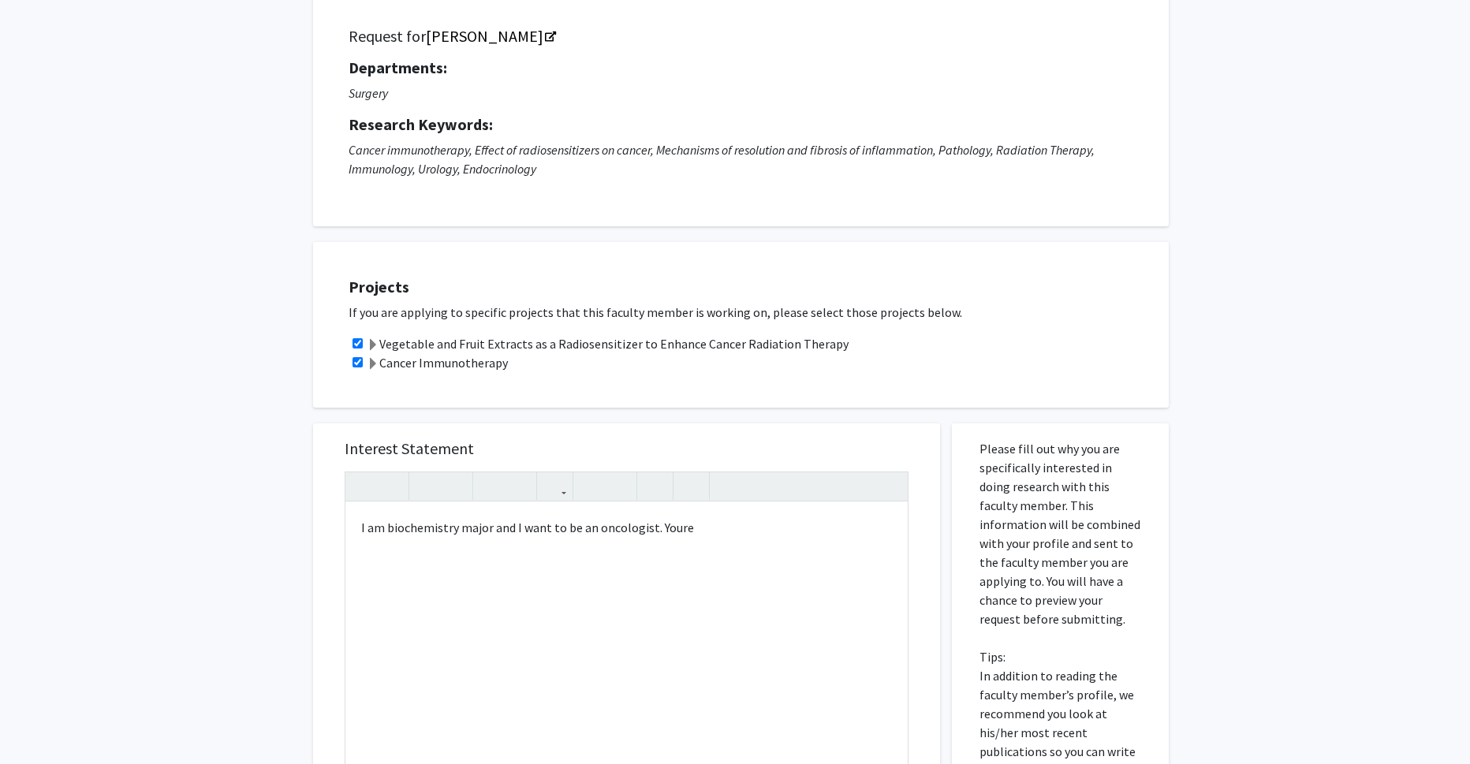
scroll to position [158, 0]
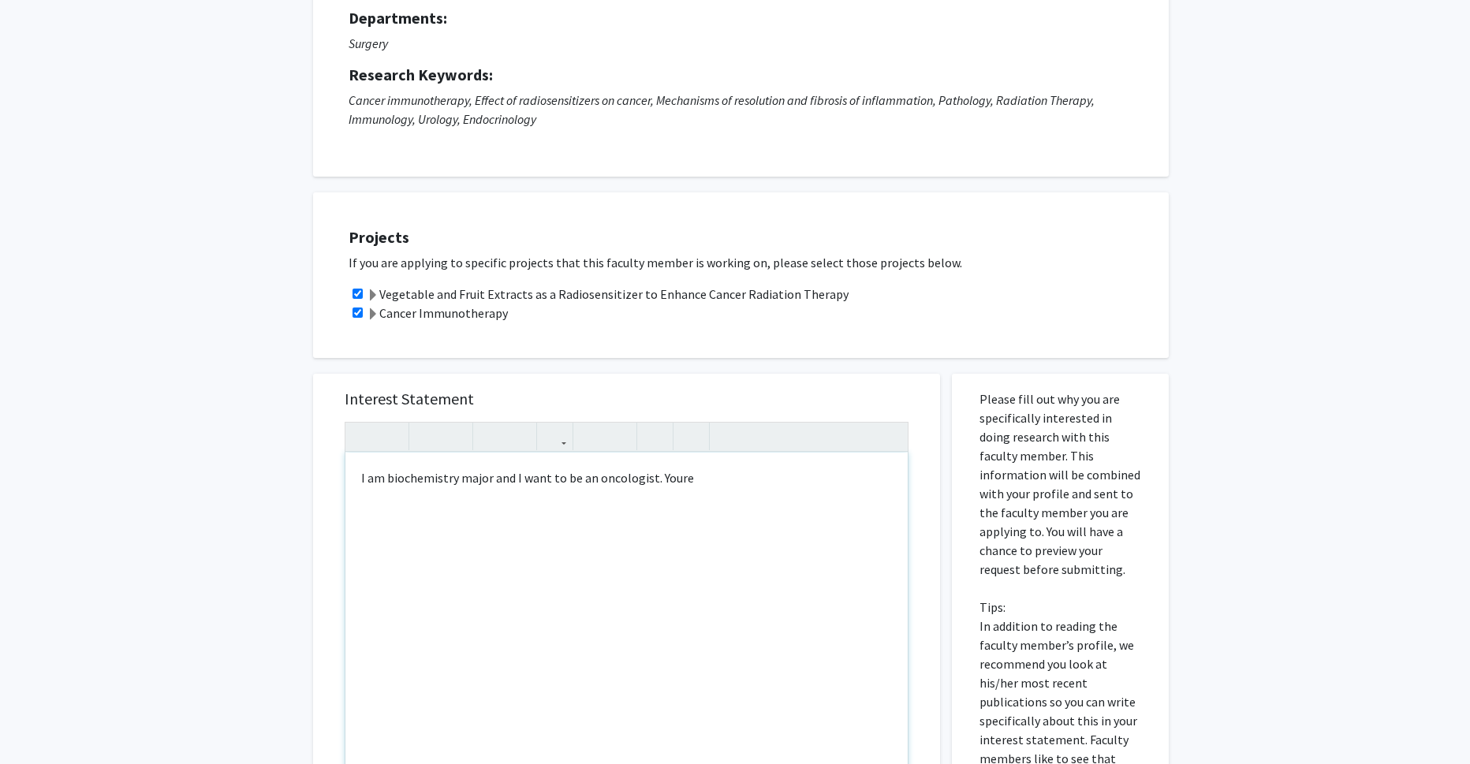
click at [815, 506] on div "I am biochemistry major and I want to be an oncologist. Youre" at bounding box center [627, 633] width 562 height 361
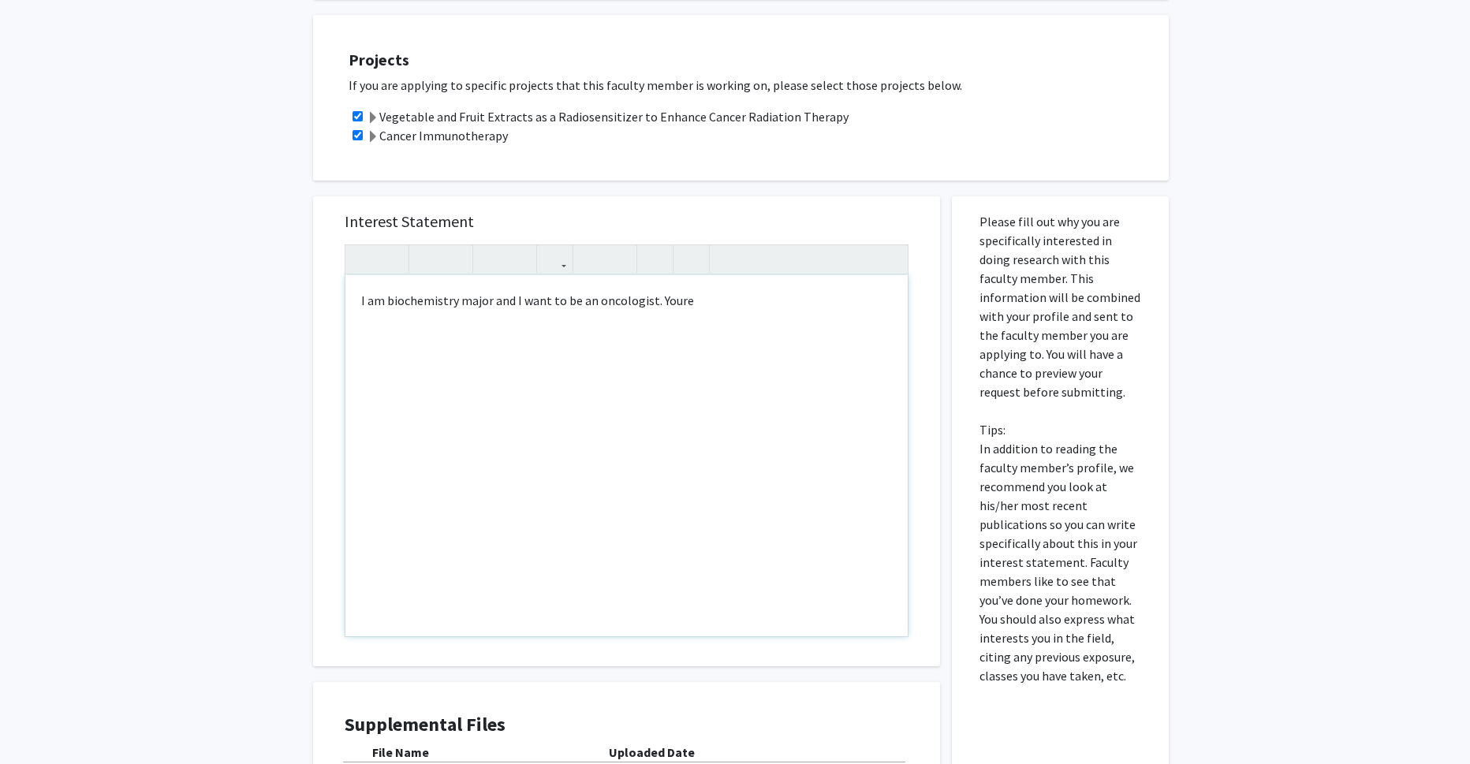
scroll to position [258, 0]
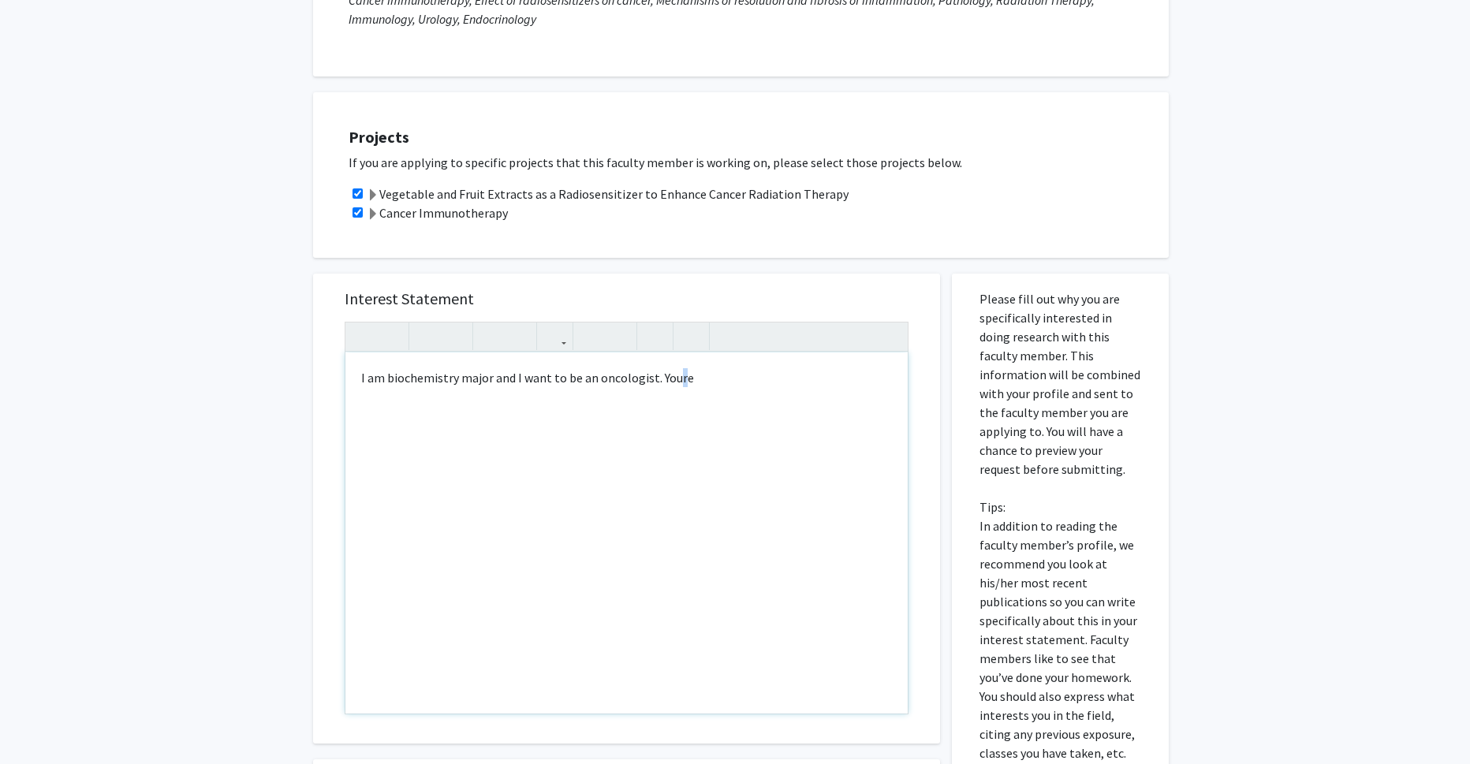
drag, startPoint x: 678, startPoint y: 387, endPoint x: 671, endPoint y: 391, distance: 8.5
click at [671, 391] on div "I am biochemistry major and I want to be an oncologist. Youre" at bounding box center [627, 533] width 562 height 361
click at [677, 368] on div "I am biochemistry major and I want to be an oncologist. Youre" at bounding box center [627, 533] width 562 height 361
click at [672, 372] on div "I am biochemistry major and I want to be an oncologist. Youre" at bounding box center [627, 533] width 562 height 361
click at [734, 385] on div "I am biochemistry major and I want to be an oncologist. Youre" at bounding box center [627, 533] width 562 height 361
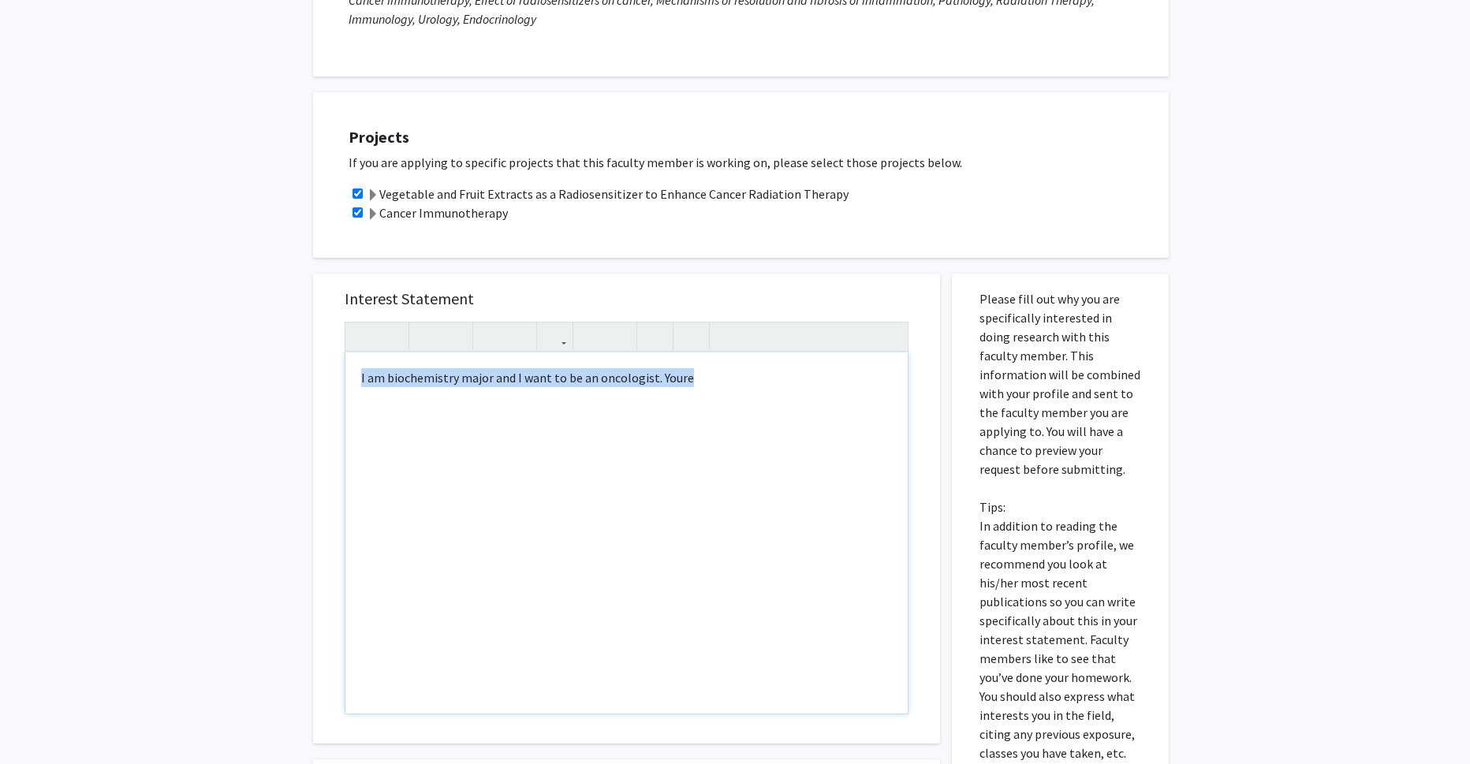
drag, startPoint x: 734, startPoint y: 385, endPoint x: 149, endPoint y: 387, distance: 584.6
click at [149, 387] on div "All Requests Request for [PERSON_NAME] Request for [PERSON_NAME] Departments: S…" at bounding box center [735, 416] width 1470 height 1234
copy div "I am biochemistry major and I want to be an oncologist. Youre"
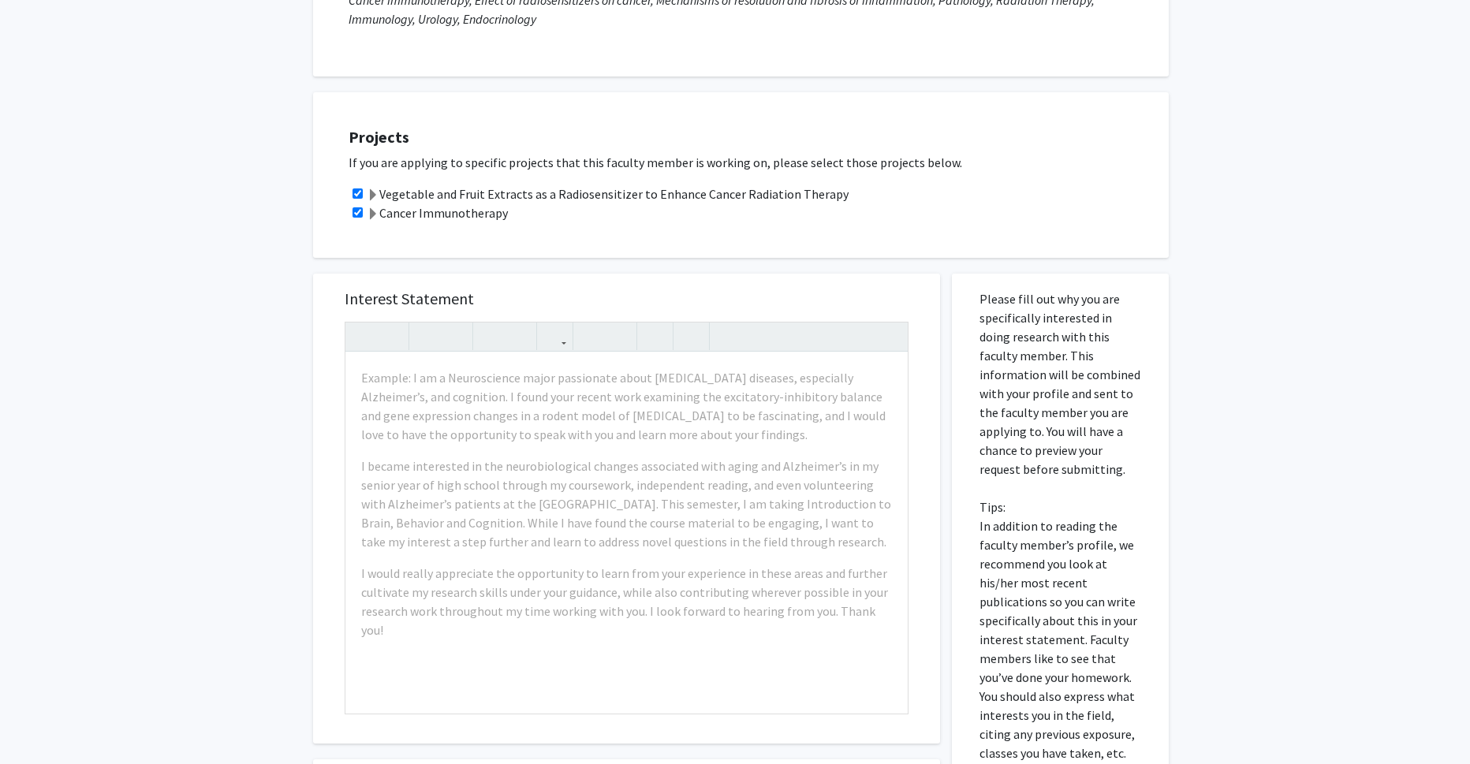
click at [174, 419] on div "All Requests Request for [PERSON_NAME] Request for [PERSON_NAME] Departments: S…" at bounding box center [735, 416] width 1470 height 1234
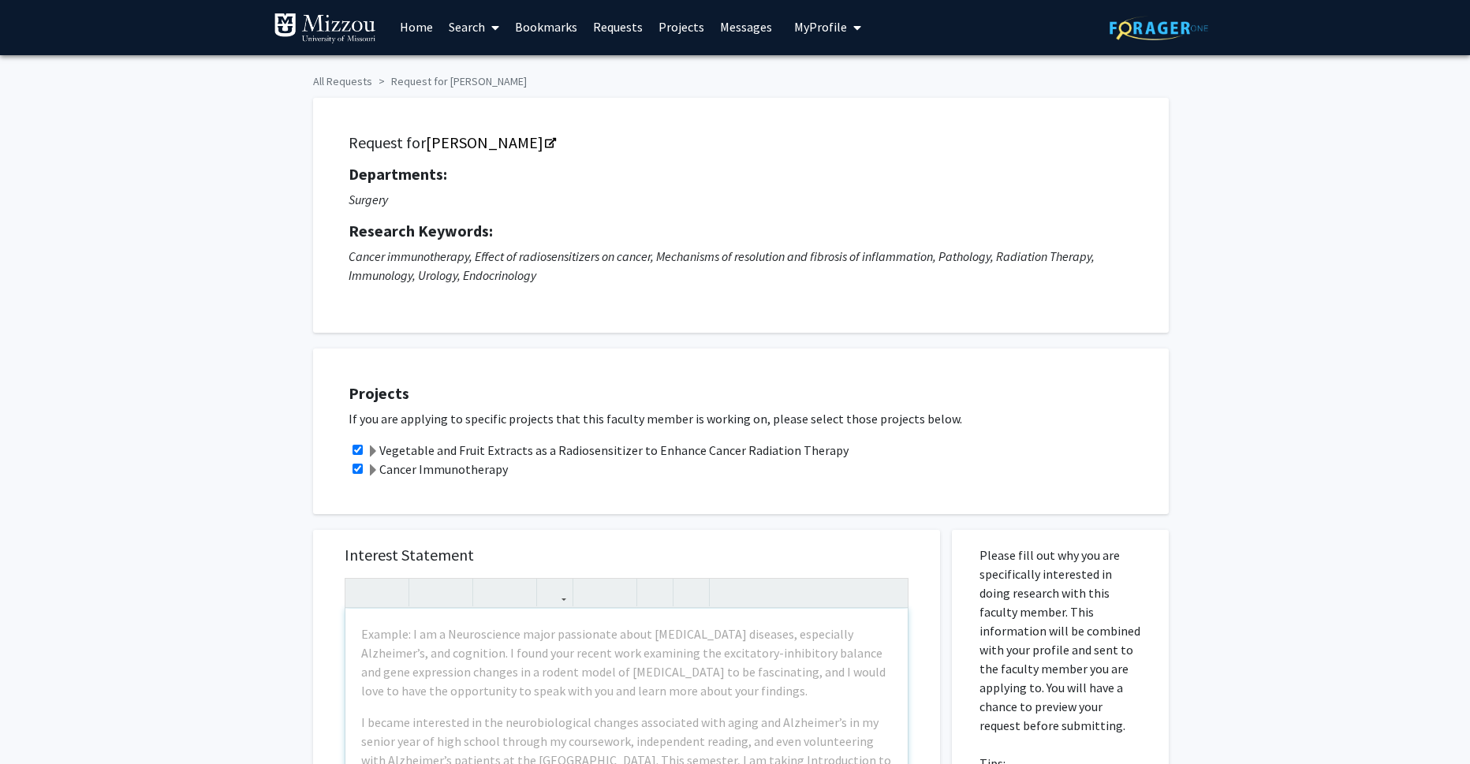
scroll to position [0, 0]
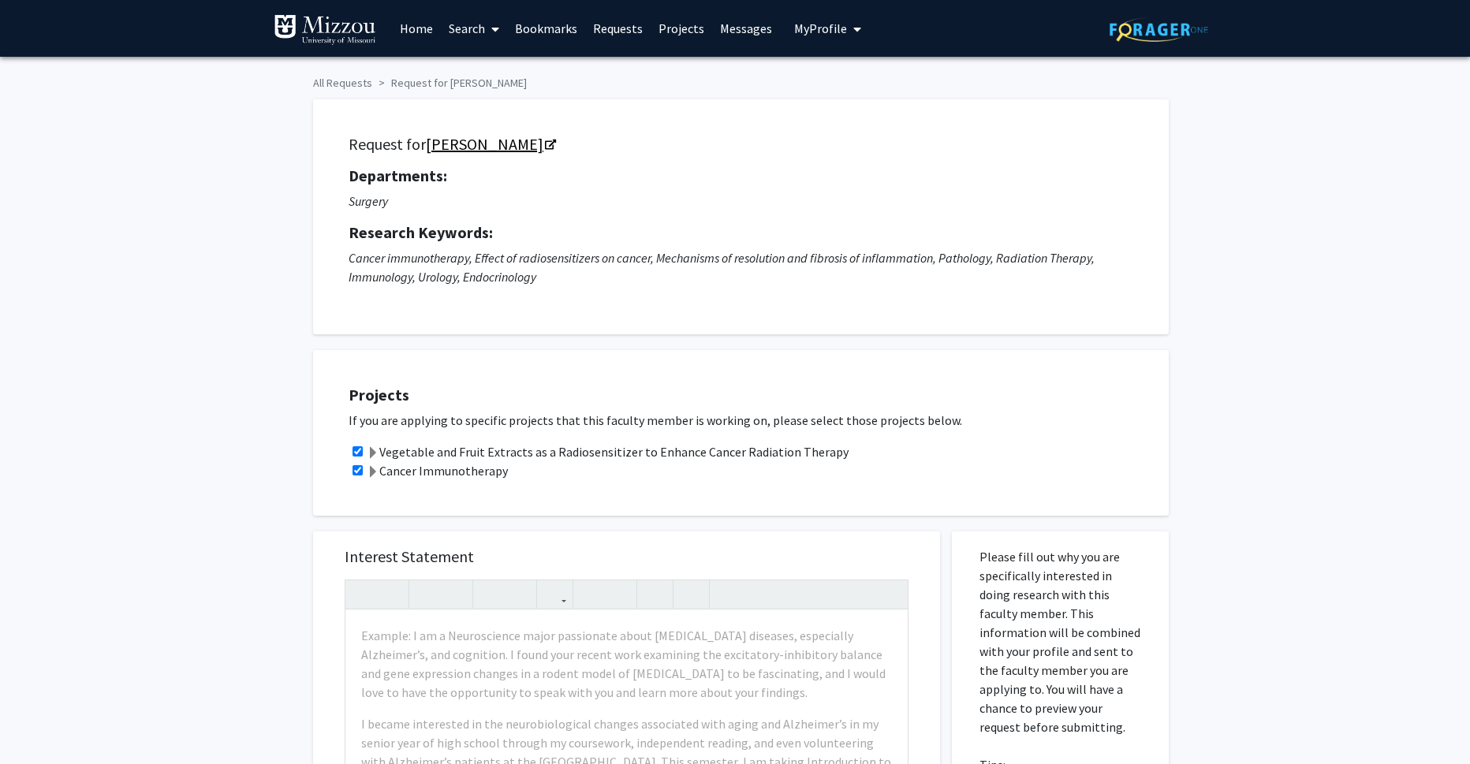
click at [507, 145] on link "[PERSON_NAME]" at bounding box center [490, 144] width 129 height 20
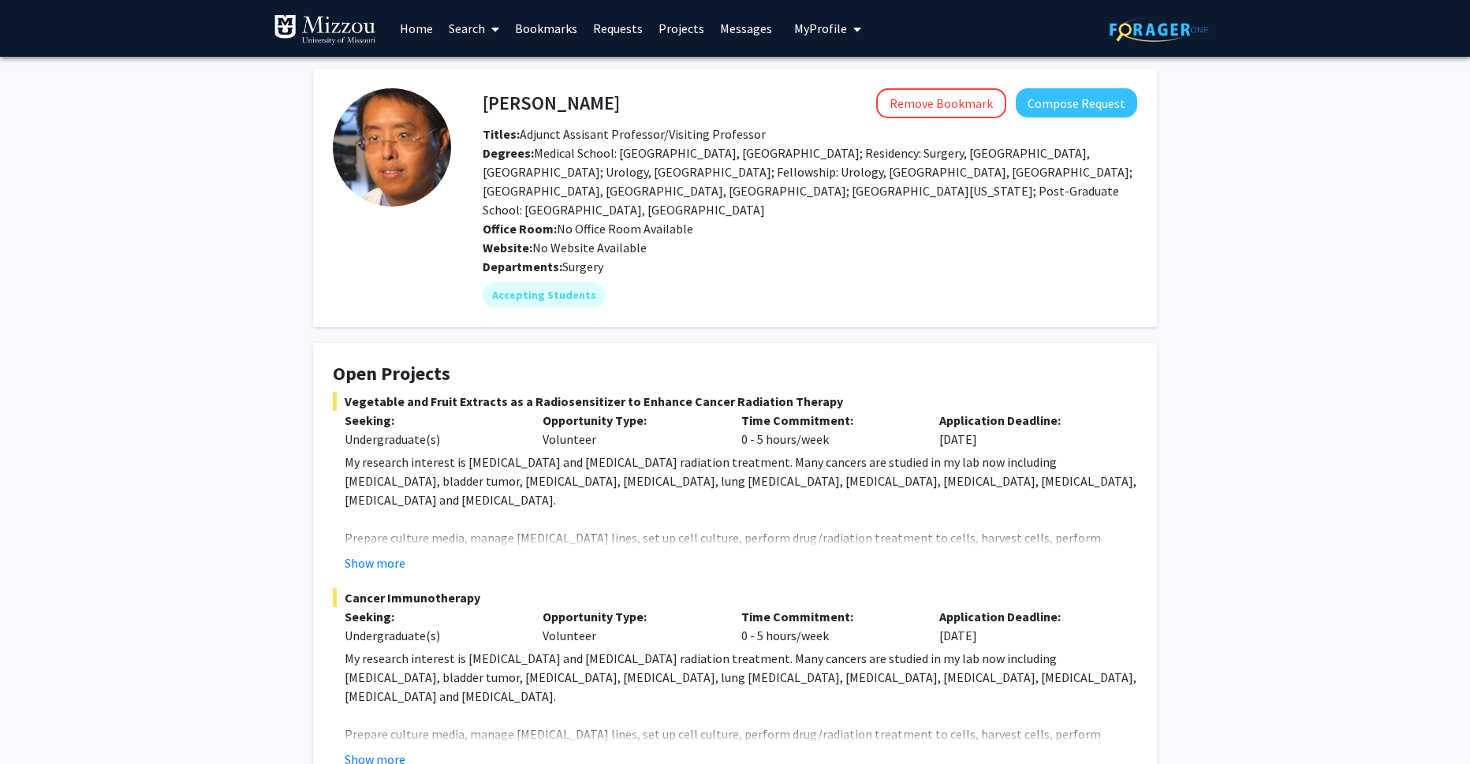
click at [599, 259] on span "Surgery" at bounding box center [582, 267] width 41 height 16
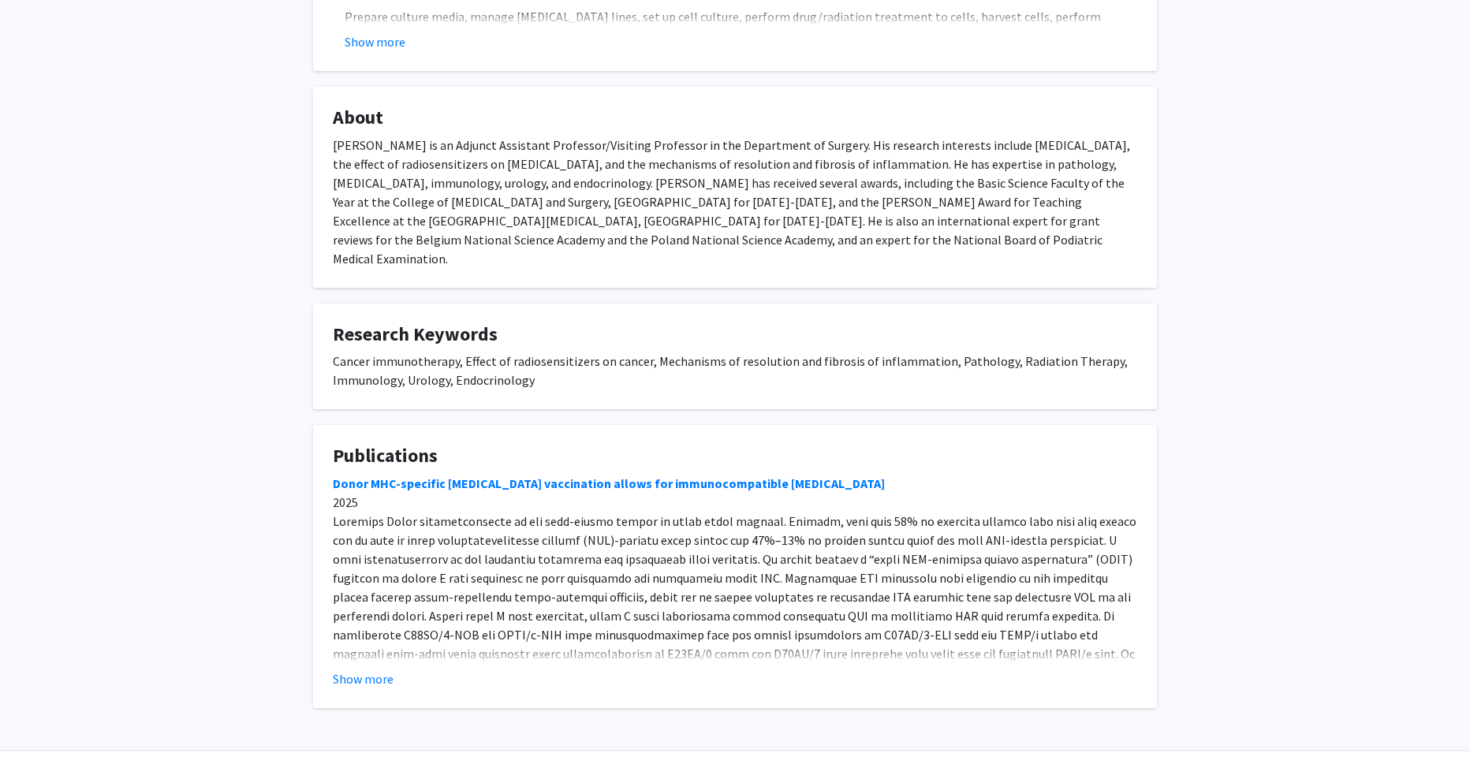
scroll to position [723, 0]
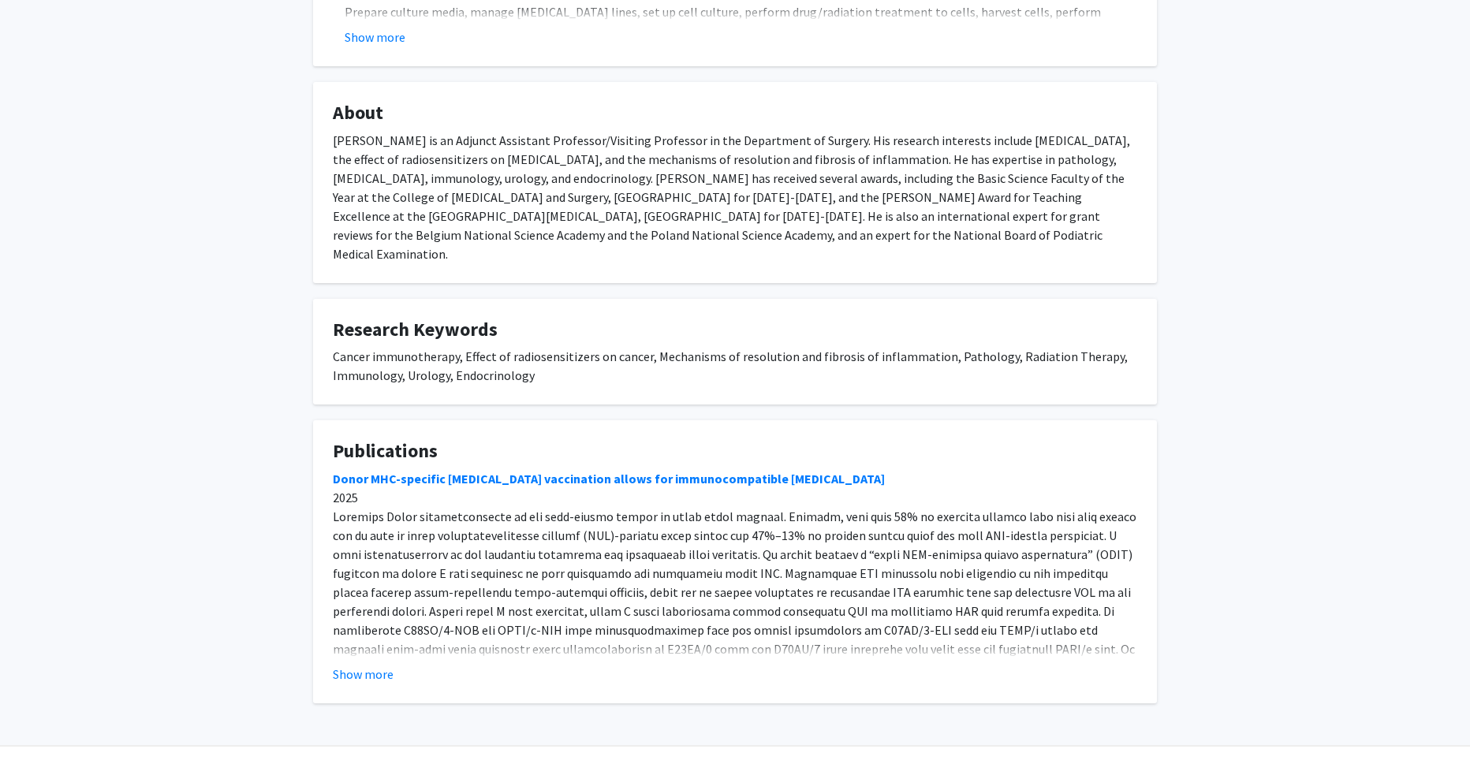
click at [366, 650] on fg-card "Publications Donor MHC-specific [MEDICAL_DATA] vaccination allows for immunocom…" at bounding box center [735, 561] width 844 height 283
click at [368, 665] on button "Show more" at bounding box center [363, 674] width 61 height 19
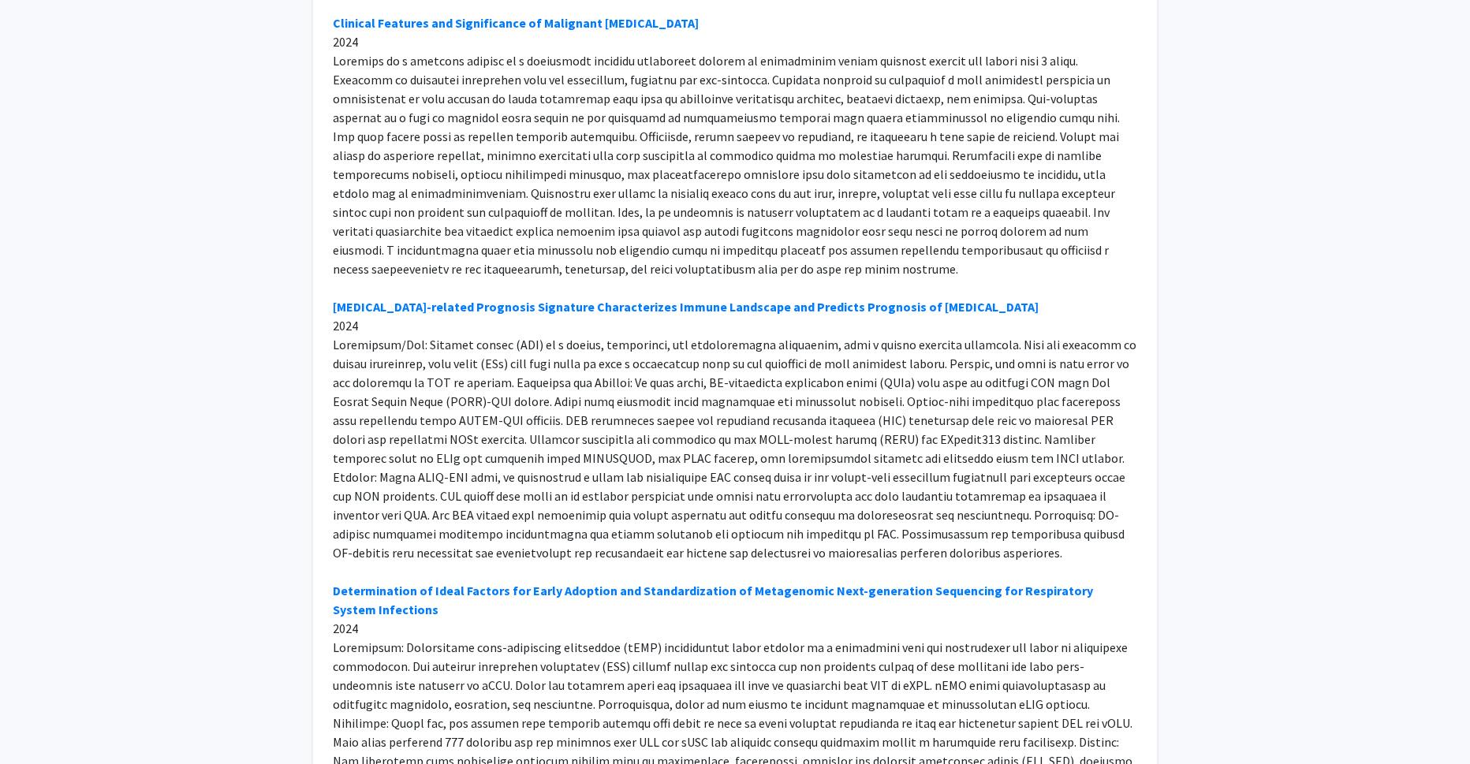
scroll to position [1906, 0]
